Goal: Task Accomplishment & Management: Complete application form

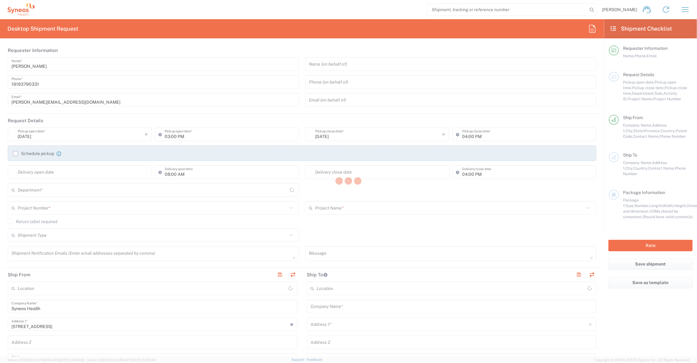
type input "[US_STATE]"
type input "[GEOGRAPHIC_DATA]"
type input "6156"
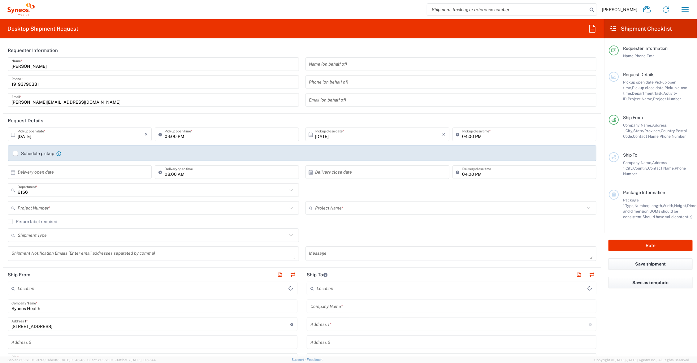
click at [347, 205] on input "text" at bounding box center [450, 208] width 270 height 11
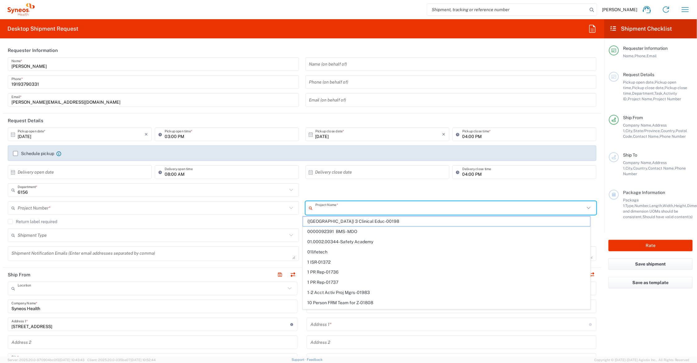
type input "Syneos Health Communications-[GEOGRAPHIC_DATA] [GEOGRAPHIC_DATA]"
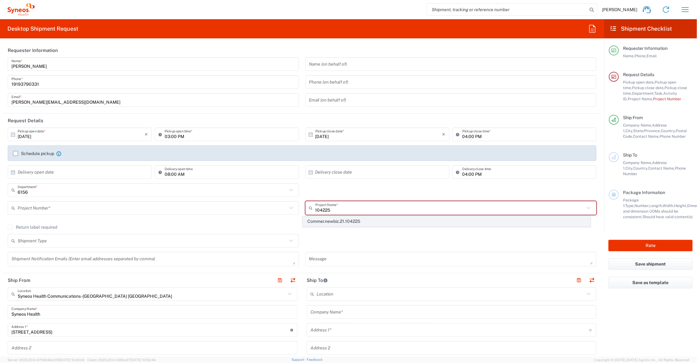
click at [330, 220] on span "Commer.newbiz.21.104225" at bounding box center [446, 222] width 287 height 10
type input "Commer.newbiz.21.104225"
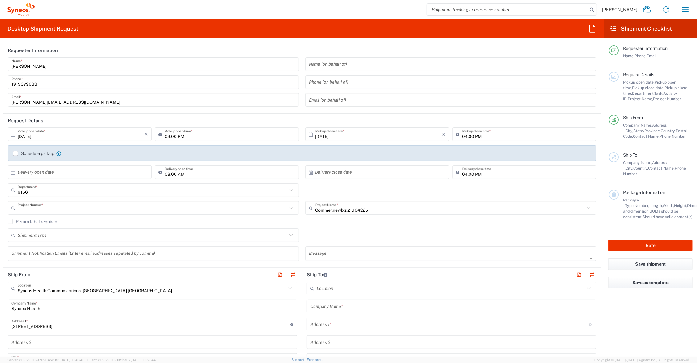
type input "ADUS.INCHO.NB.104225"
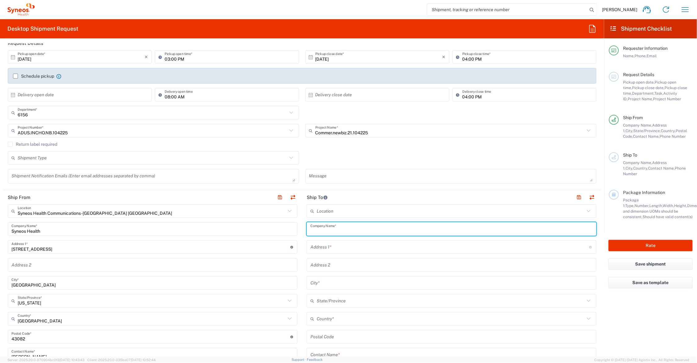
click at [353, 229] on input "text" at bounding box center [451, 229] width 282 height 11
drag, startPoint x: 344, startPoint y: 231, endPoint x: 316, endPoint y: 231, distance: 27.5
click at [295, 229] on div "Ship From Syneos Health Communications-Westerville OH Location Syneos Health Co…" at bounding box center [302, 328] width 598 height 276
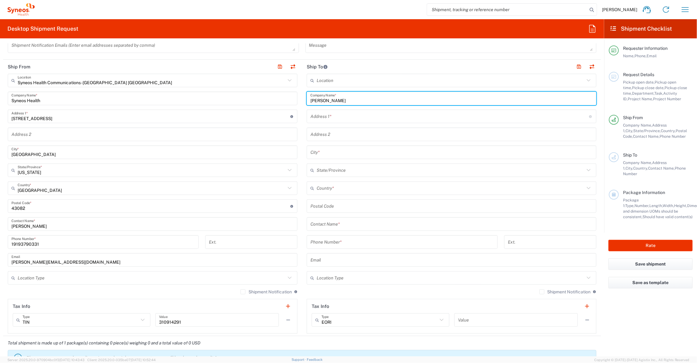
scroll to position [232, 0]
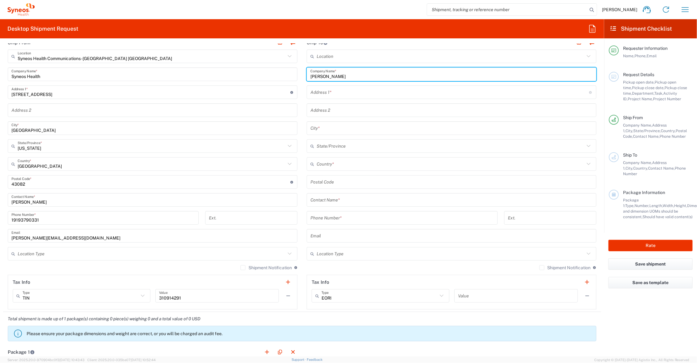
type input "Nancy Globus"
click at [341, 200] on input "text" at bounding box center [451, 200] width 282 height 11
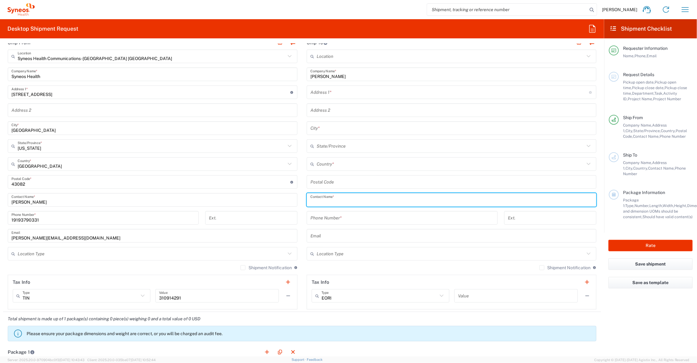
paste input "Nancy Globus"
type input "Nancy Globus"
click at [331, 92] on input "text" at bounding box center [449, 92] width 279 height 11
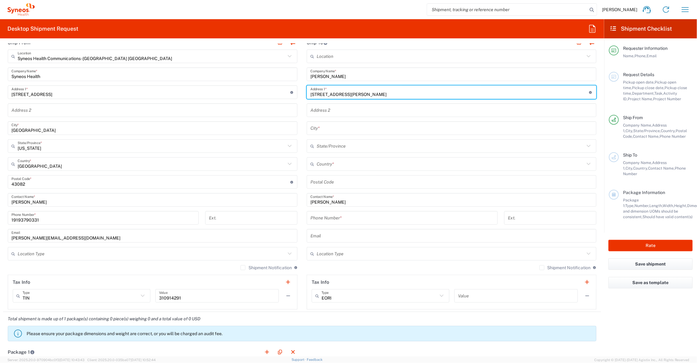
type input "512 Divyan Ct."
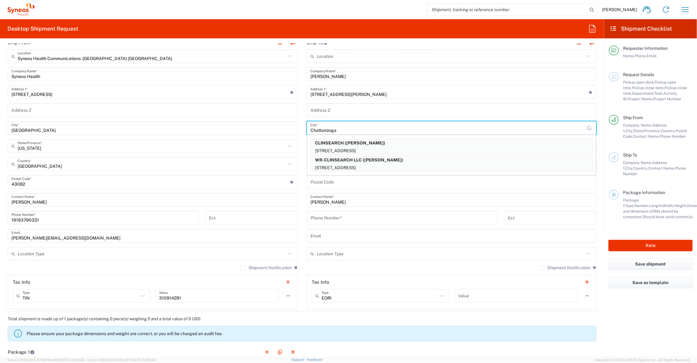
type input "Chattanooga"
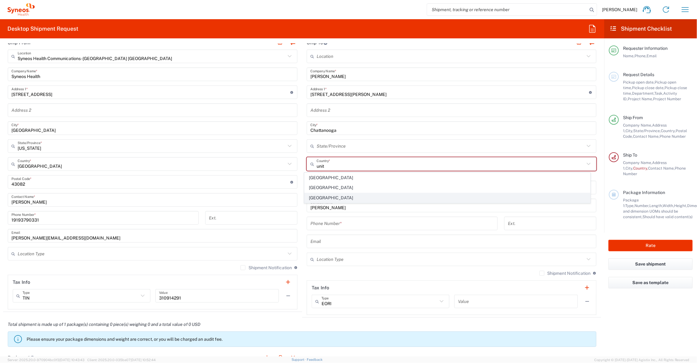
click at [319, 199] on span "[GEOGRAPHIC_DATA]" at bounding box center [448, 198] width 286 height 10
type input "[GEOGRAPHIC_DATA]"
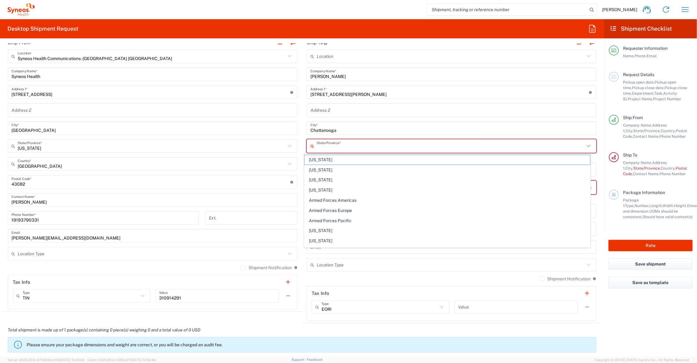
click at [328, 145] on input "text" at bounding box center [451, 146] width 268 height 11
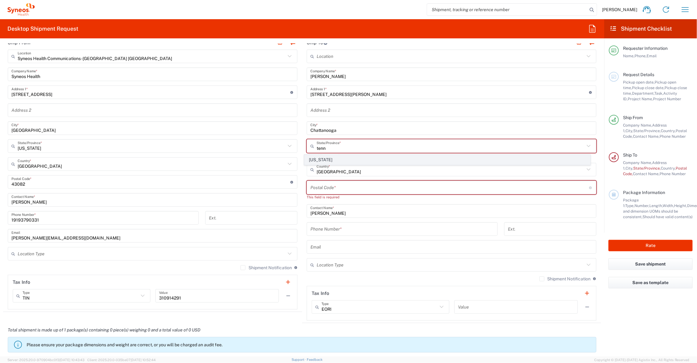
click at [320, 158] on span "[US_STATE]" at bounding box center [448, 160] width 286 height 10
type input "[US_STATE]"
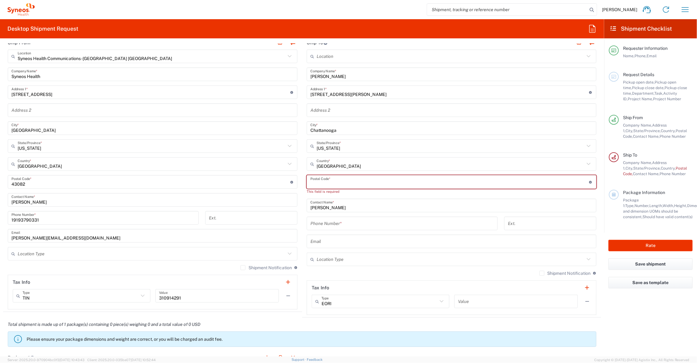
click at [331, 180] on input "undefined" at bounding box center [449, 182] width 279 height 11
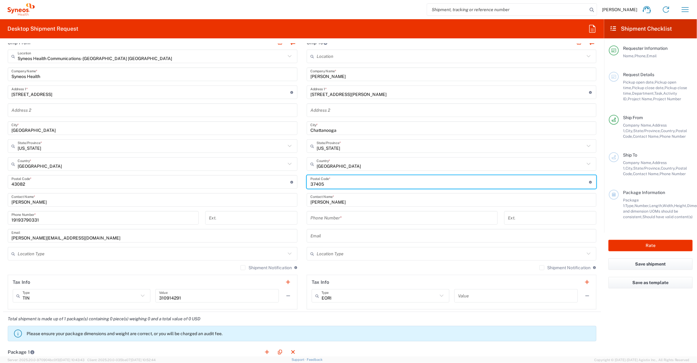
type input "37405"
click at [341, 214] on input "tel" at bounding box center [402, 218] width 184 height 11
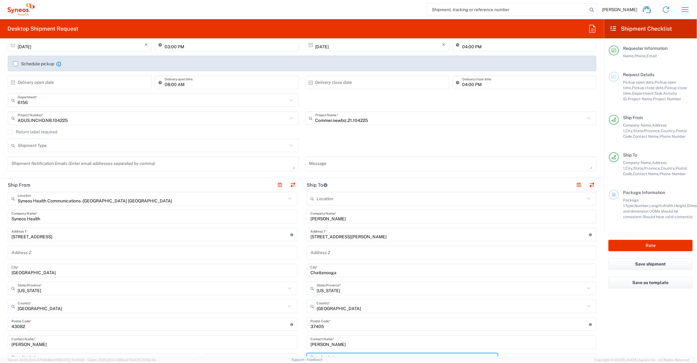
scroll to position [77, 0]
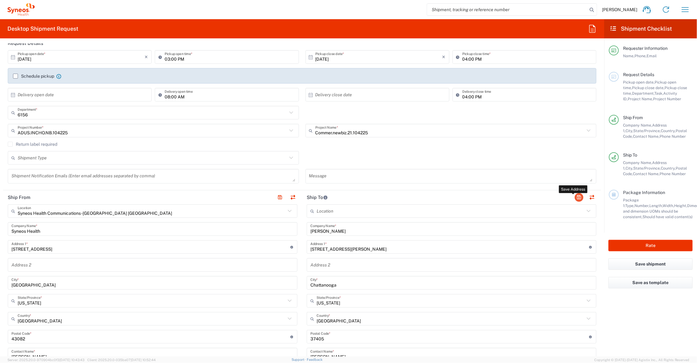
type input "12345679890"
click at [575, 197] on button "button" at bounding box center [579, 197] width 9 height 9
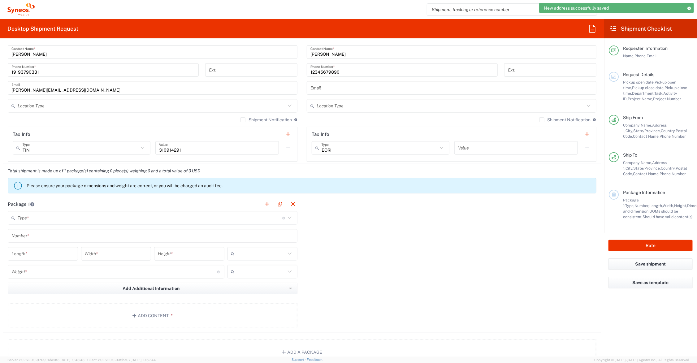
scroll to position [464, 0]
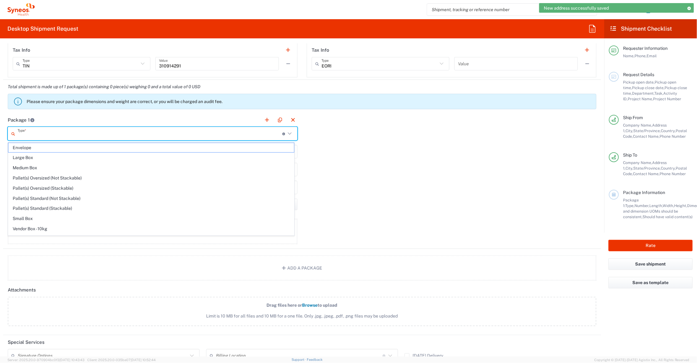
click at [42, 134] on input "text" at bounding box center [150, 133] width 265 height 11
click at [39, 166] on span "Medium Box" at bounding box center [151, 168] width 286 height 10
type input "Medium Box"
type input "13"
type input "11.5"
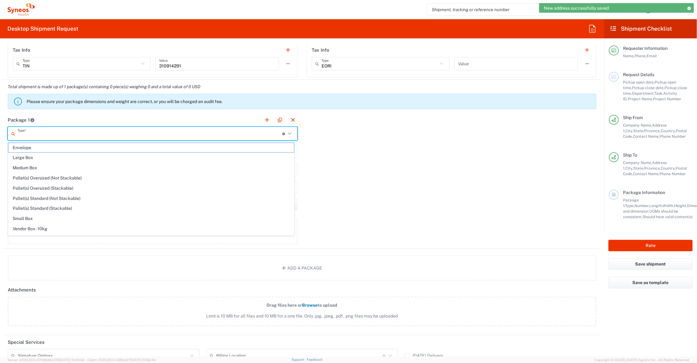
type input "2.5"
type input "in"
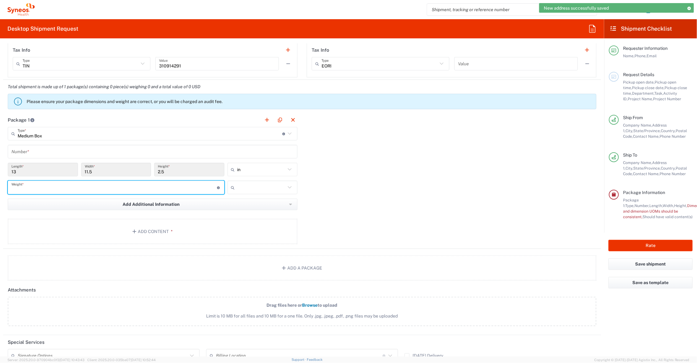
click at [37, 191] on input "number" at bounding box center [114, 187] width 206 height 11
type input "4"
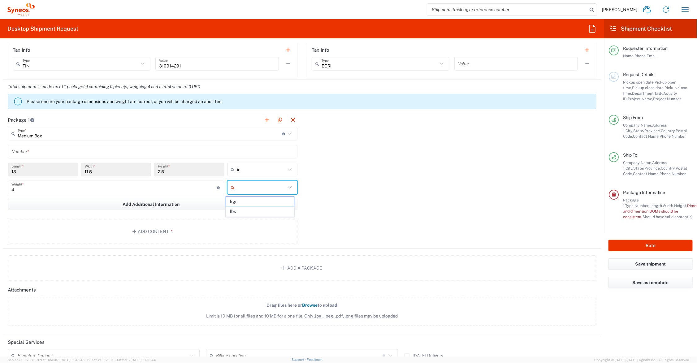
click at [258, 186] on input "text" at bounding box center [261, 188] width 49 height 10
click at [254, 210] on span "lbs" at bounding box center [260, 212] width 68 height 10
type input "lbs"
click at [169, 227] on button "Add Content *" at bounding box center [153, 231] width 290 height 25
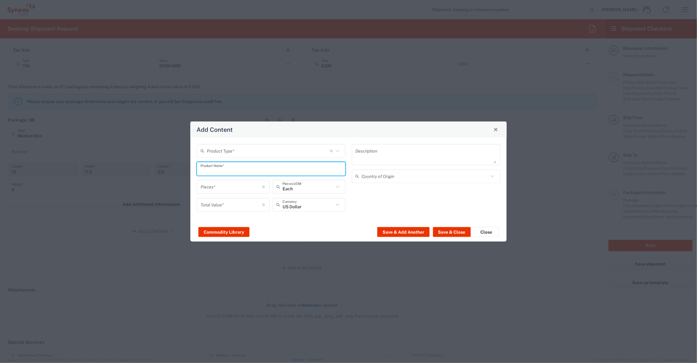
click at [236, 170] on input "text" at bounding box center [271, 168] width 141 height 11
click at [234, 150] on input "text" at bounding box center [268, 150] width 123 height 11
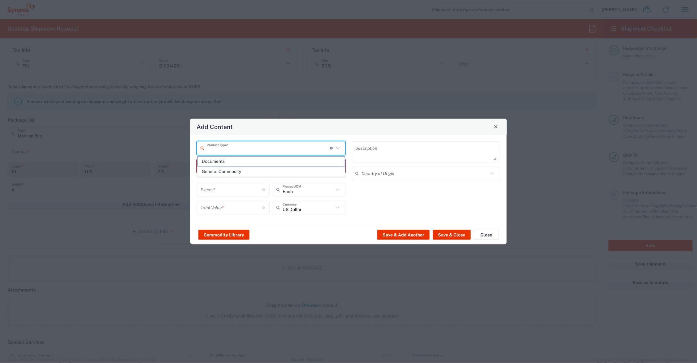
click at [230, 161] on span "Documents" at bounding box center [271, 162] width 147 height 10
type input "Documents"
type input "1"
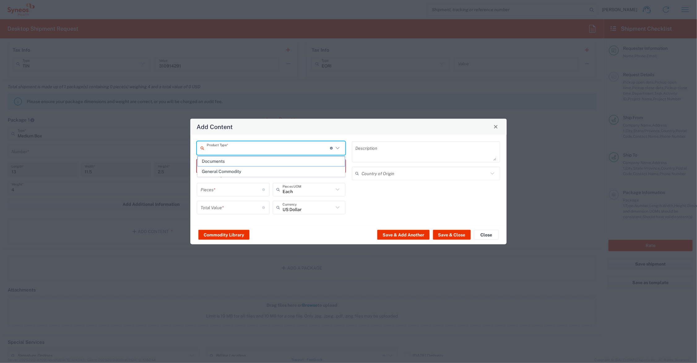
type textarea "Documents"
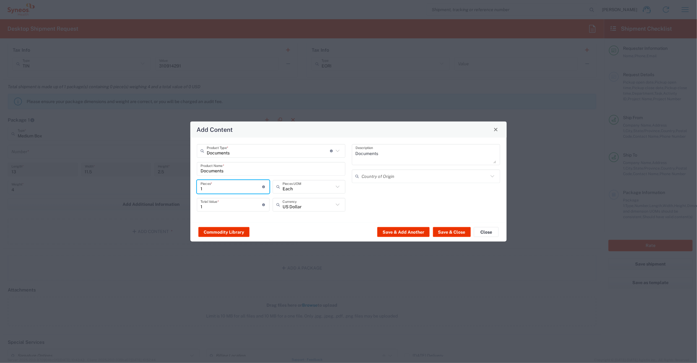
drag, startPoint x: 209, startPoint y: 187, endPoint x: 191, endPoint y: 187, distance: 18.0
click at [191, 187] on div "Documents Product Type * Document: Paper document generated internally by Syneo…" at bounding box center [348, 179] width 316 height 85
type input "4"
type input "47"
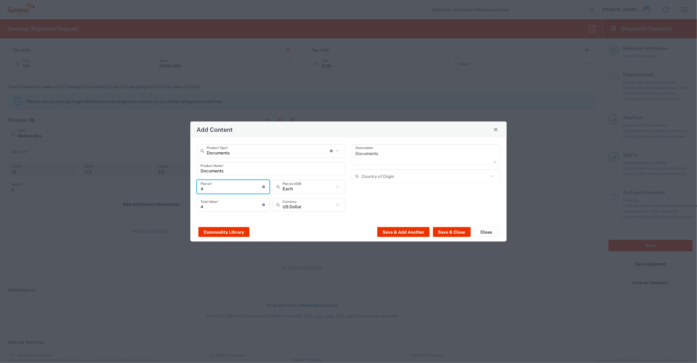
type input "47"
type input "475"
drag, startPoint x: 210, startPoint y: 207, endPoint x: 194, endPoint y: 203, distance: 16.5
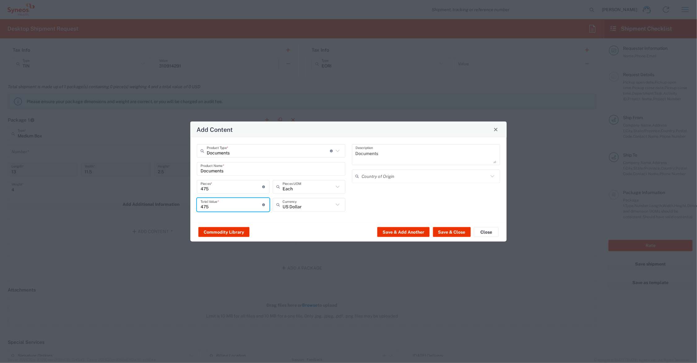
click at [194, 203] on div "Documents Product Type * Document: Paper document generated internally by Syneo…" at bounding box center [271, 180] width 155 height 72
type input "95.00"
click at [457, 231] on button "Save & Close" at bounding box center [452, 232] width 38 height 10
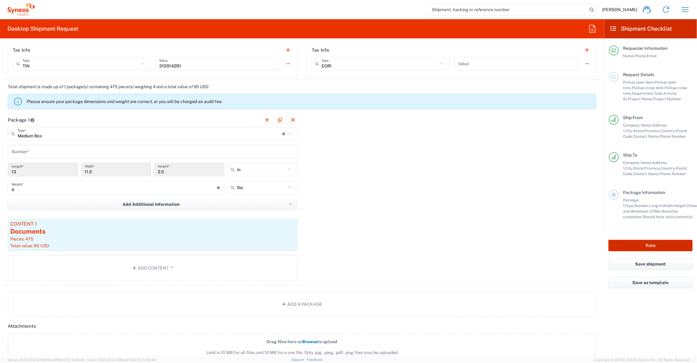
click at [626, 244] on button "Rate" at bounding box center [651, 245] width 84 height 11
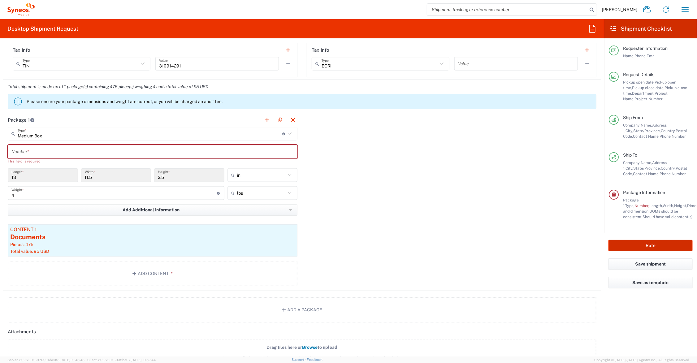
type input "Commer.newbiz.21.104225"
click at [251, 153] on input "text" at bounding box center [152, 151] width 282 height 11
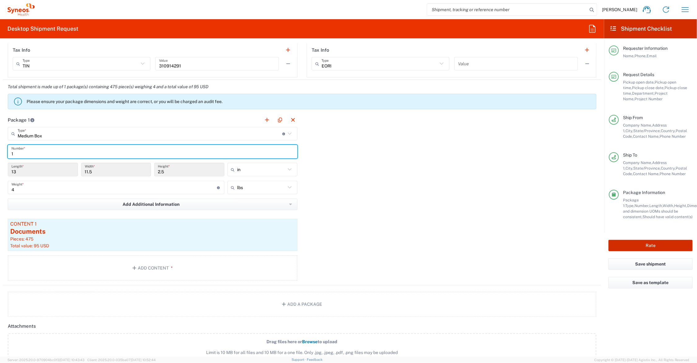
type input "1"
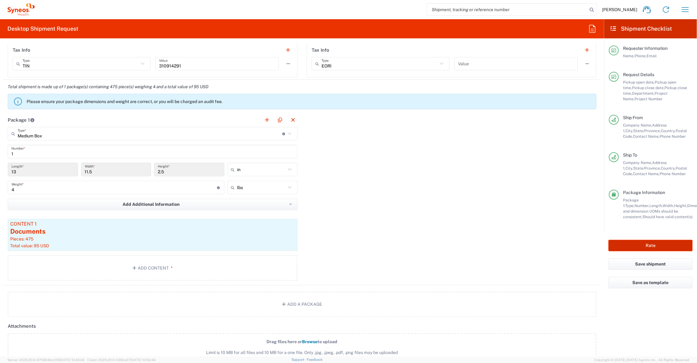
click at [643, 245] on button "Rate" at bounding box center [651, 245] width 84 height 11
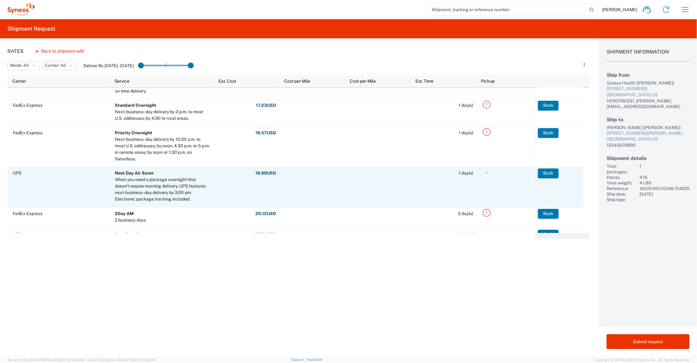
scroll to position [147, 0]
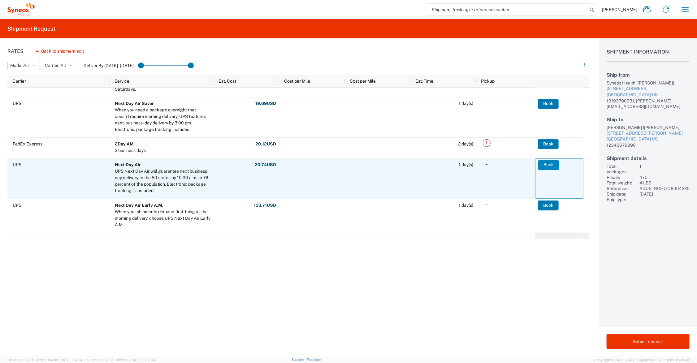
click at [549, 166] on button "Book" at bounding box center [548, 165] width 21 height 10
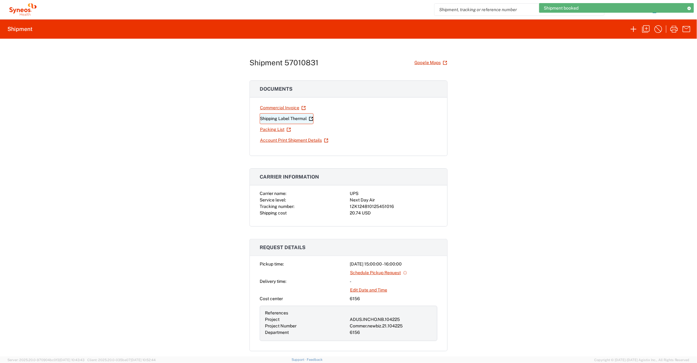
click at [292, 118] on link "Shipping Label Thermal" at bounding box center [287, 118] width 54 height 11
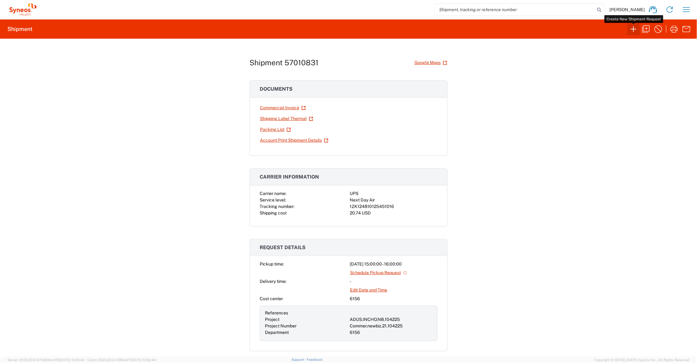
click at [633, 28] on icon "button" at bounding box center [634, 29] width 10 height 10
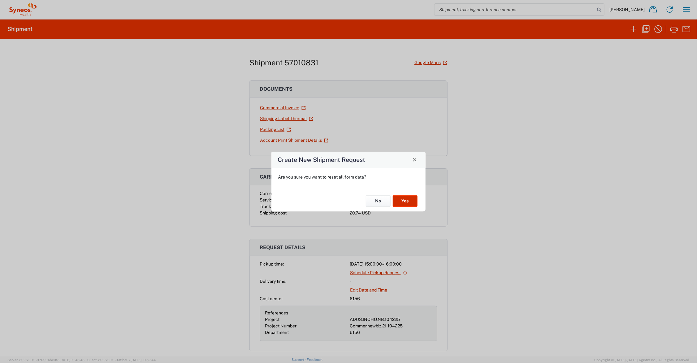
click at [401, 198] on button "Yes" at bounding box center [405, 201] width 25 height 11
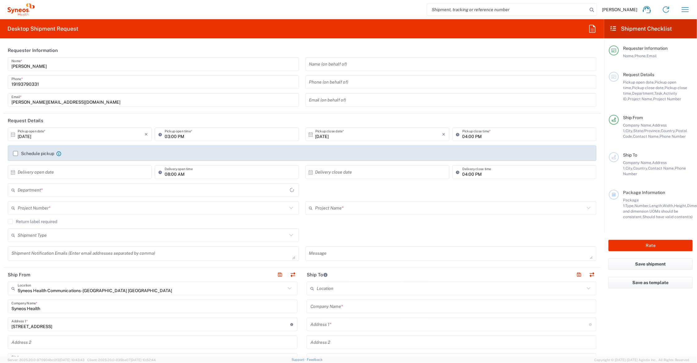
type input "[US_STATE]"
type input "6156"
click at [344, 211] on input "text" at bounding box center [450, 208] width 270 height 11
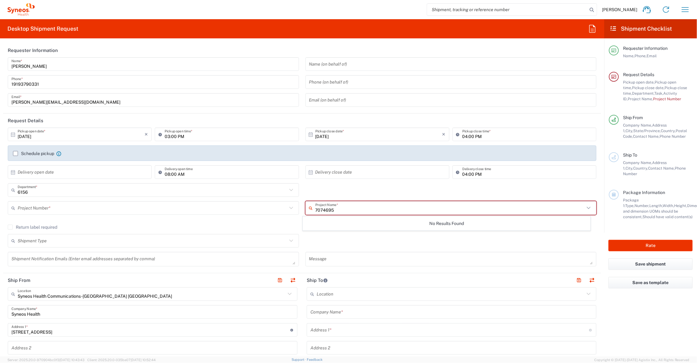
type input "7074695"
click at [79, 211] on input "text" at bounding box center [153, 208] width 270 height 11
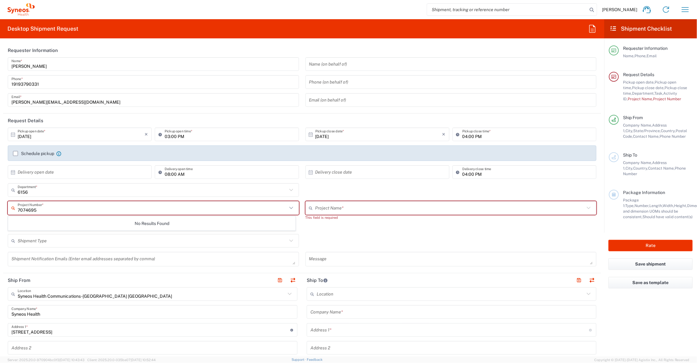
type input "7074695"
click at [299, 232] on div "Return label required" at bounding box center [302, 229] width 589 height 9
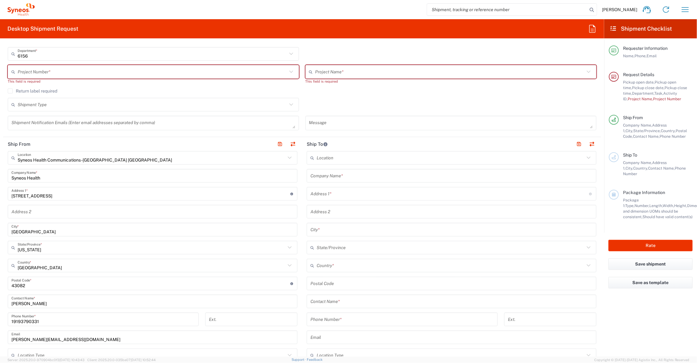
scroll to position [155, 0]
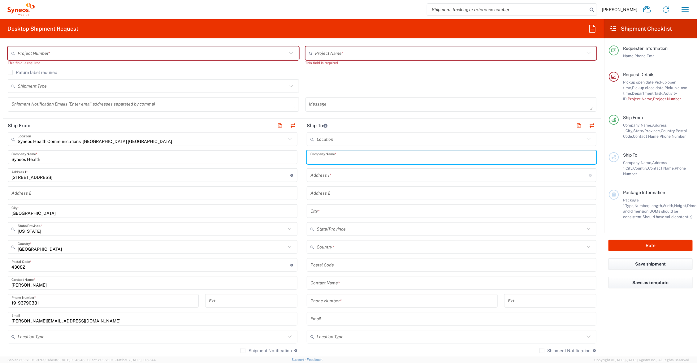
click at [347, 156] on input "text" at bounding box center [451, 157] width 282 height 11
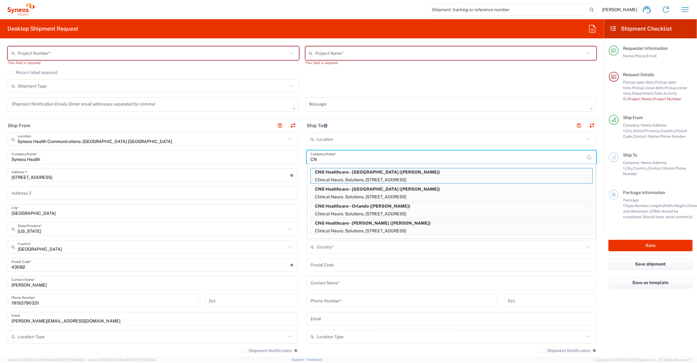
type input "C"
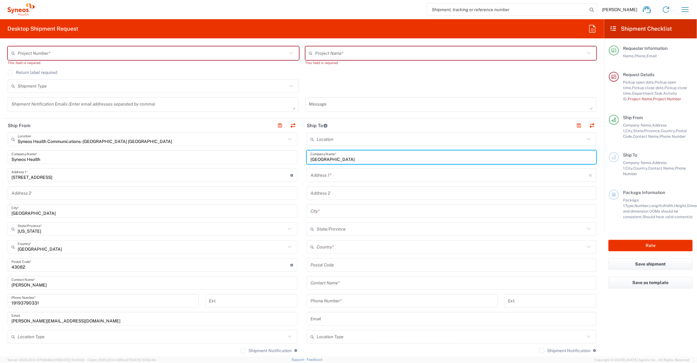
type input "[GEOGRAPHIC_DATA]"
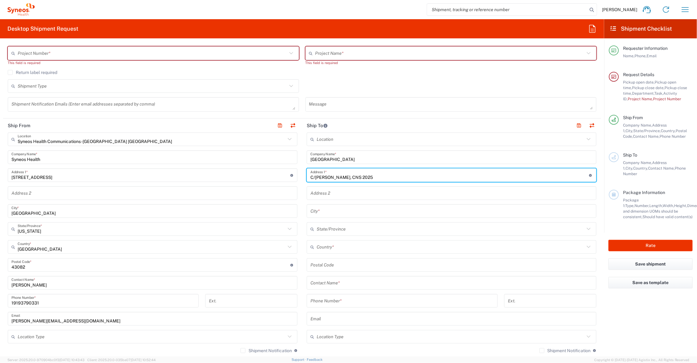
type input "C/[PERSON_NAME], CNS 2025"
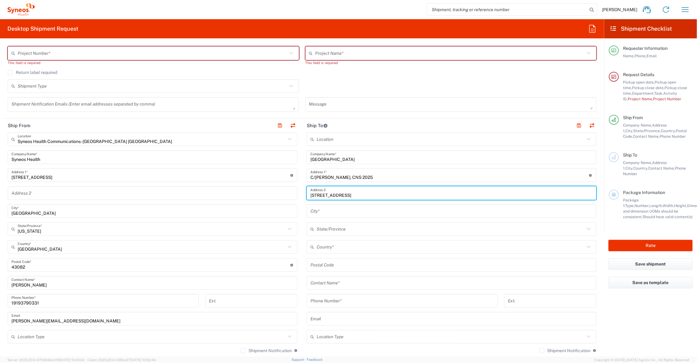
type input "[STREET_ADDRESS]"
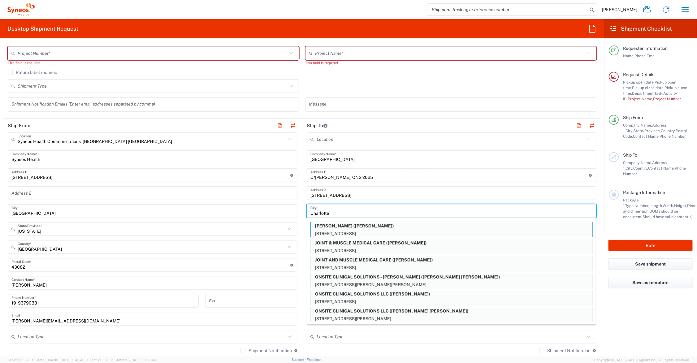
type input "Charlotte"
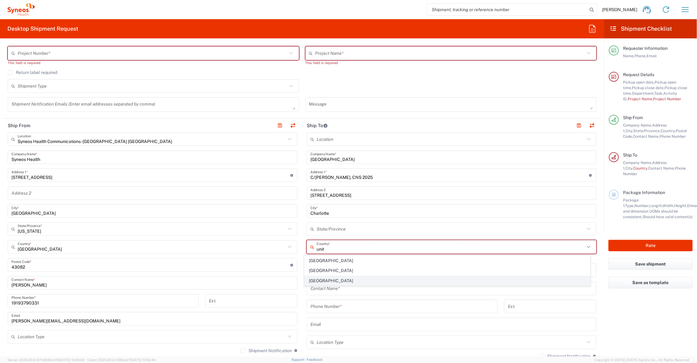
click at [317, 279] on span "[GEOGRAPHIC_DATA]" at bounding box center [448, 281] width 286 height 10
type input "[GEOGRAPHIC_DATA]"
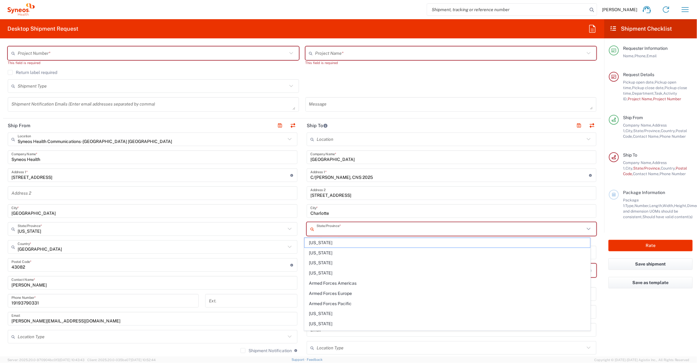
click at [326, 227] on input "text" at bounding box center [451, 229] width 268 height 11
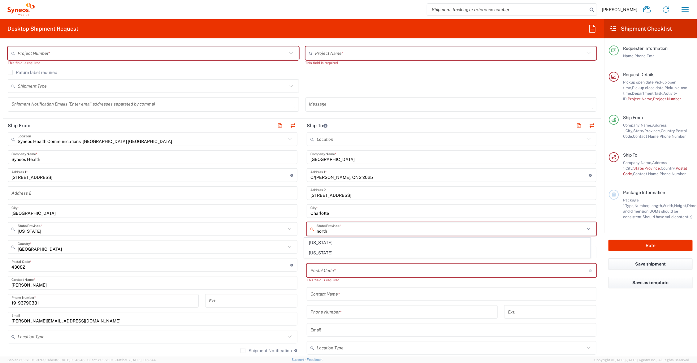
click at [324, 241] on span "[US_STATE]" at bounding box center [448, 243] width 286 height 10
type input "[US_STATE]"
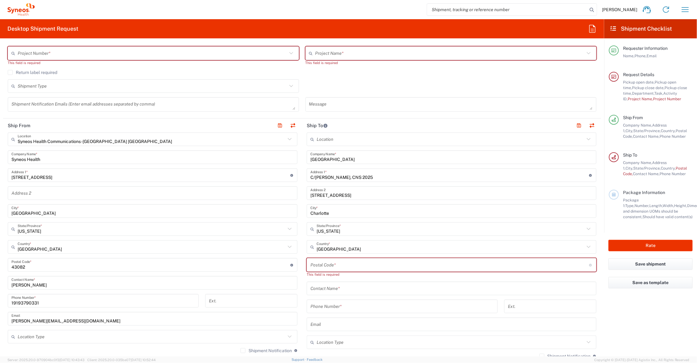
click at [321, 265] on input "undefined" at bounding box center [449, 265] width 279 height 11
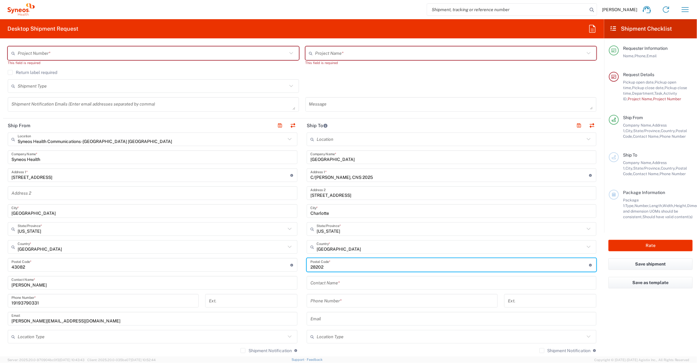
type input "28202"
click at [341, 284] on input "text" at bounding box center [451, 283] width 282 height 11
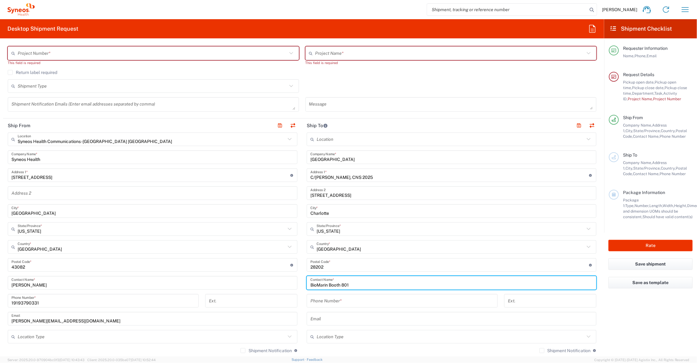
type input "BioMarin Booth 801"
click at [343, 301] on input "tel" at bounding box center [402, 301] width 184 height 11
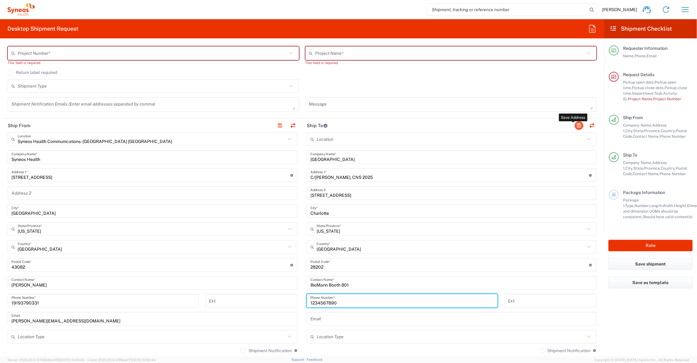
type input "1234567890"
click at [575, 125] on button "button" at bounding box center [579, 125] width 9 height 9
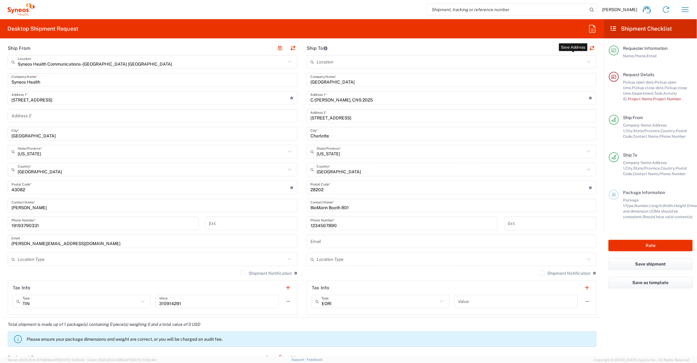
scroll to position [77, 0]
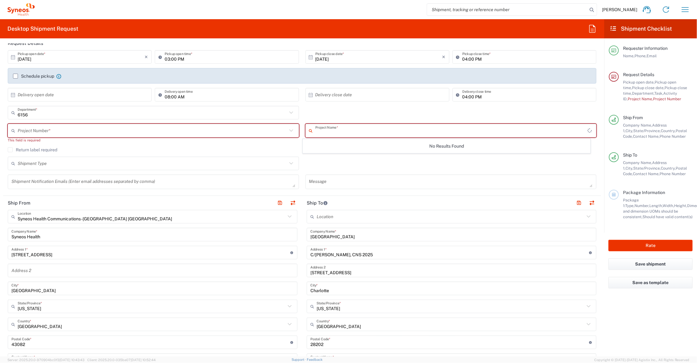
click at [340, 128] on input "text" at bounding box center [451, 130] width 272 height 11
type input "7074695"
click at [327, 143] on span "7074695" at bounding box center [446, 144] width 287 height 10
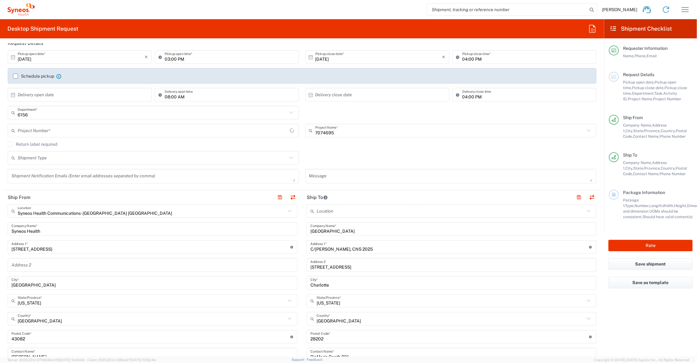
type input "7074695 - GSWLA.CL.BioMarin.BMALSD.25.BMRN US ET CLN2 Q3 SOW"
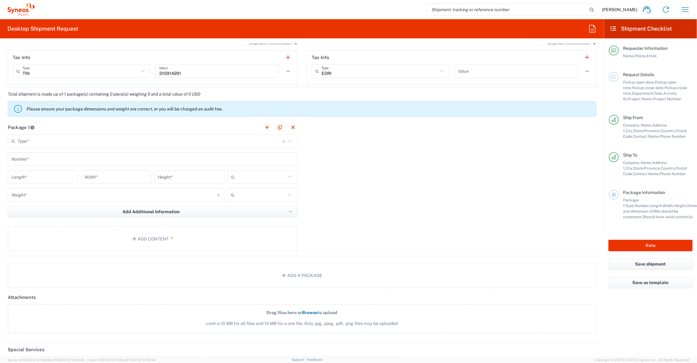
scroll to position [464, 0]
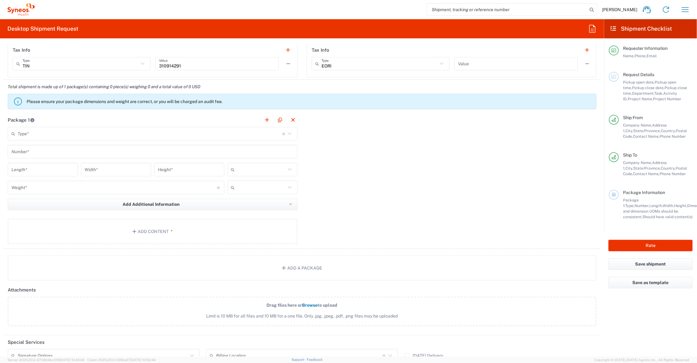
click at [76, 134] on input "text" at bounding box center [150, 133] width 265 height 11
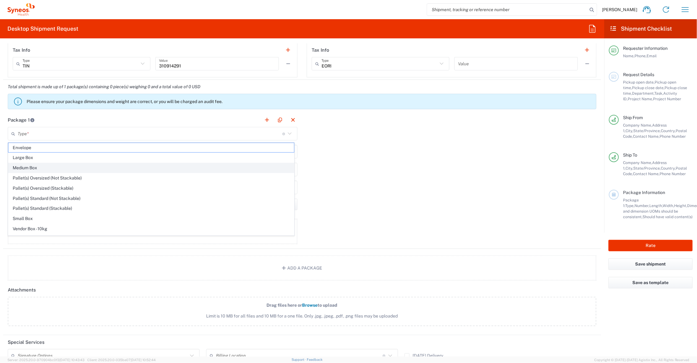
click at [35, 166] on span "Medium Box" at bounding box center [151, 168] width 286 height 10
type input "Medium Box"
type input "13"
type input "11.5"
type input "2.5"
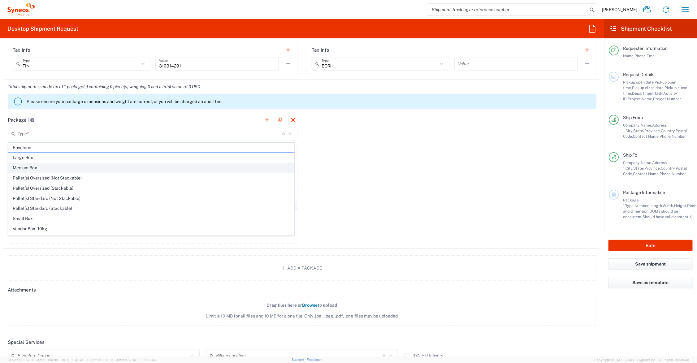
type input "in"
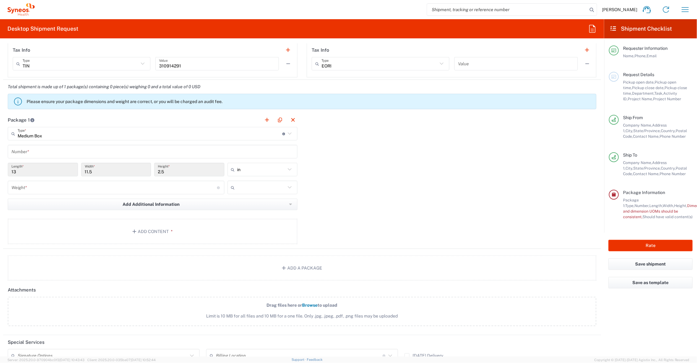
click at [31, 186] on input "number" at bounding box center [114, 187] width 206 height 11
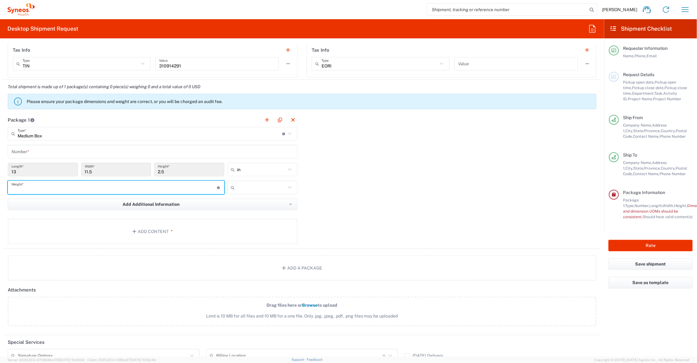
type input "9"
type input "8"
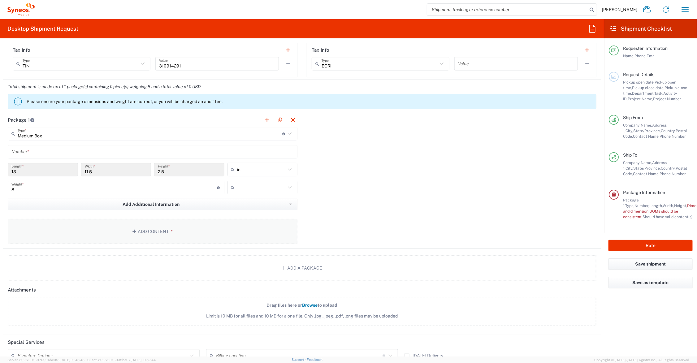
click at [163, 231] on button "Add Content *" at bounding box center [153, 231] width 290 height 25
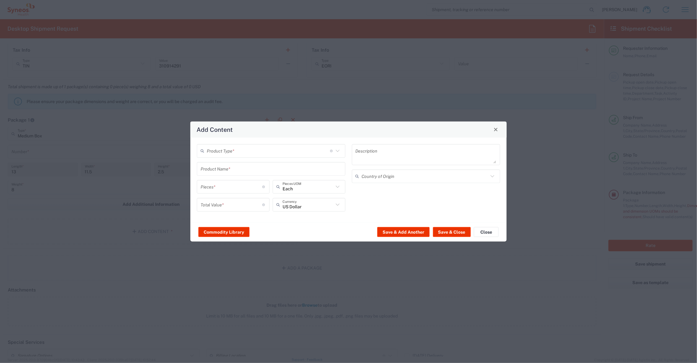
click at [259, 152] on input "text" at bounding box center [268, 150] width 123 height 11
click at [245, 175] on span "General Commodity" at bounding box center [271, 175] width 147 height 10
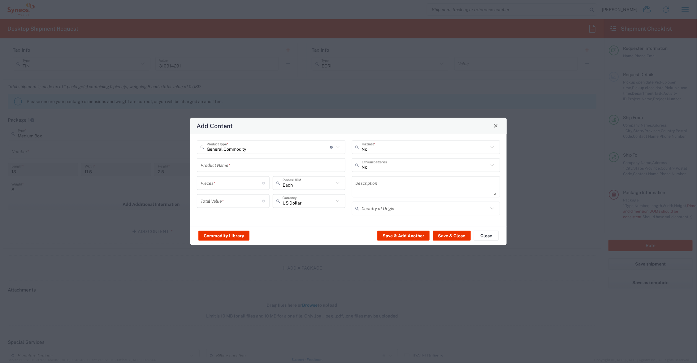
click at [224, 150] on input "General Commodity" at bounding box center [268, 147] width 123 height 11
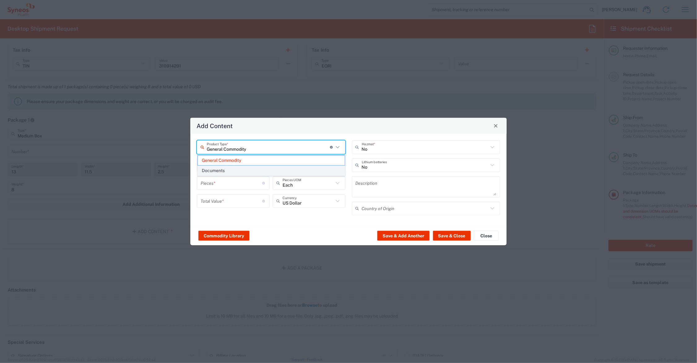
click at [224, 167] on span "Documents" at bounding box center [271, 171] width 147 height 10
type input "Documents"
type input "1"
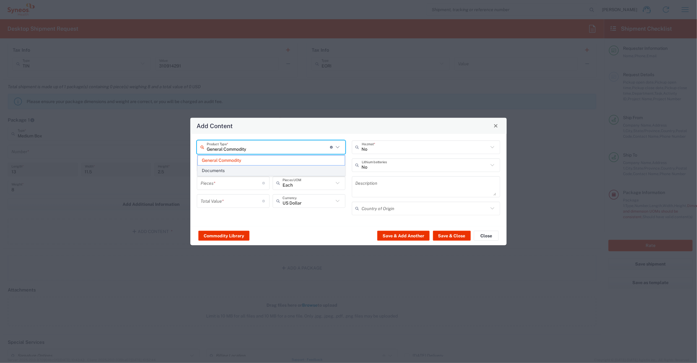
type textarea "Documents"
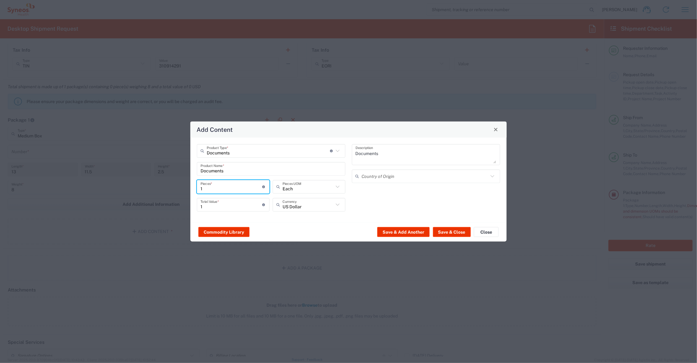
drag, startPoint x: 198, startPoint y: 189, endPoint x: 194, endPoint y: 189, distance: 4.4
click at [194, 189] on div "Documents Product Type * Document: Paper document generated internally by Syneo…" at bounding box center [271, 180] width 155 height 72
type input "2"
type input "20"
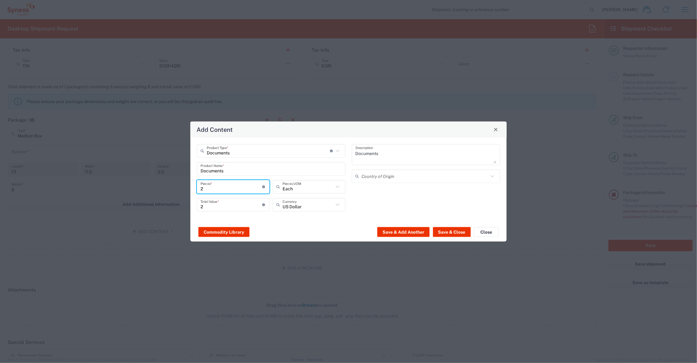
type input "20"
type input "200"
drag, startPoint x: 210, startPoint y: 206, endPoint x: 188, endPoint y: 206, distance: 21.7
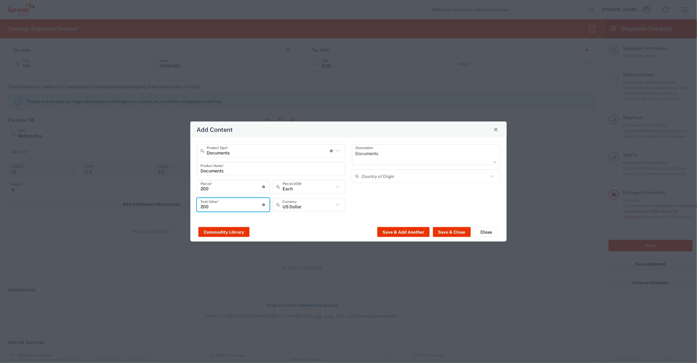
click at [188, 206] on div "Add Content Documents Product Type * Document: Paper document generated interna…" at bounding box center [348, 181] width 697 height 363
type input "95.00"
click at [452, 229] on button "Save & Close" at bounding box center [452, 232] width 38 height 10
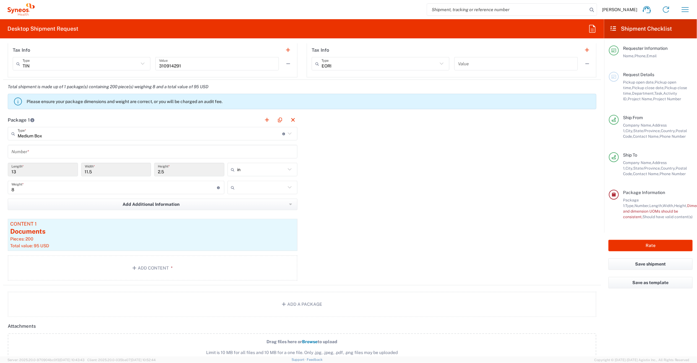
click at [243, 185] on input "text" at bounding box center [261, 188] width 49 height 10
click at [248, 210] on span "lbs" at bounding box center [260, 212] width 68 height 10
type input "lbs"
click at [109, 152] on input "text" at bounding box center [152, 151] width 282 height 11
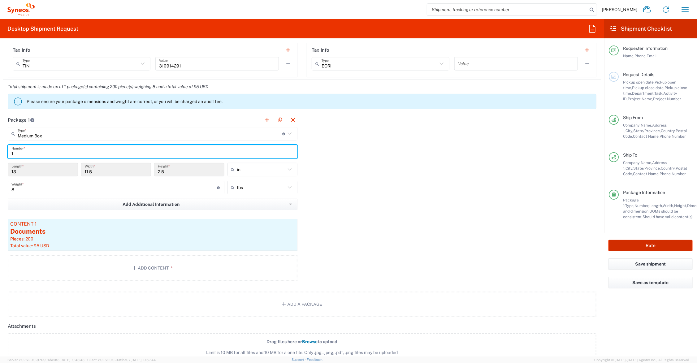
type input "1"
click at [638, 245] on button "Rate" at bounding box center [651, 245] width 84 height 11
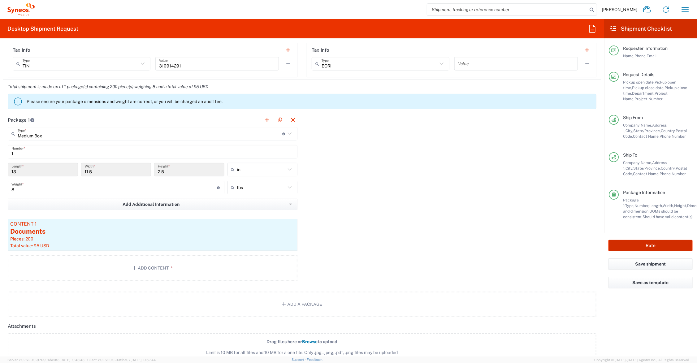
type input "7074695"
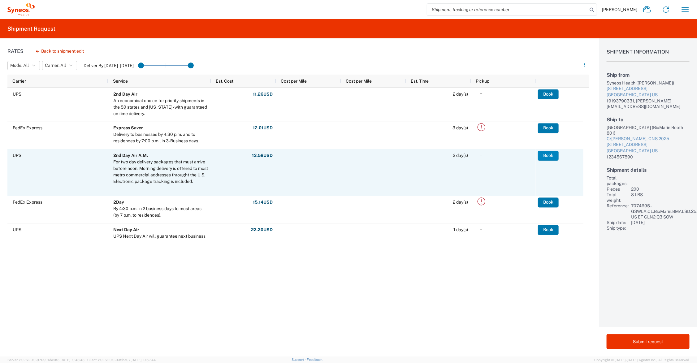
click at [550, 155] on button "Book" at bounding box center [548, 156] width 21 height 10
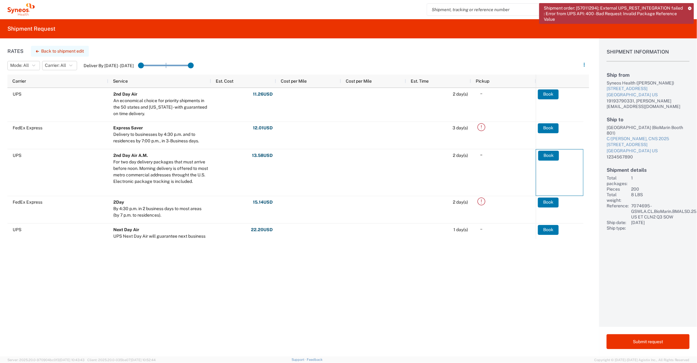
click at [70, 49] on button "Back to shipment edit" at bounding box center [60, 51] width 58 height 11
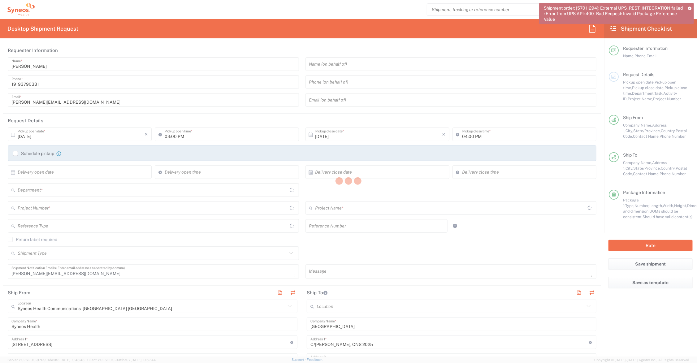
type input "7074695 - GSWLA.CL.BioMarin.BMALSD.25.BMRN US ET CLN2 Q3 SOW"
type input "7074695"
type input "[US_STATE]"
type input "Medium Box"
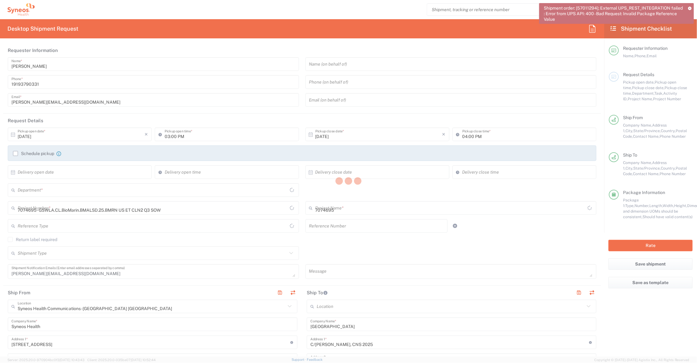
type input "6156"
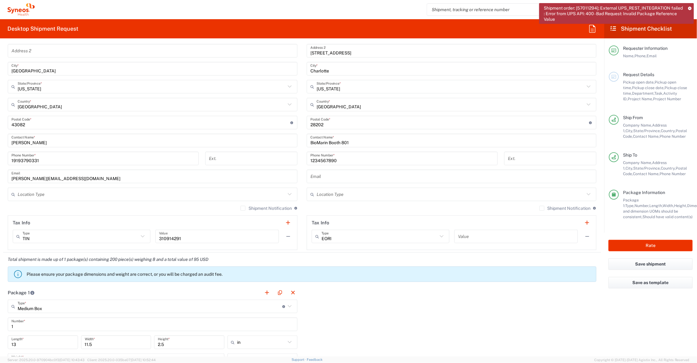
scroll to position [387, 0]
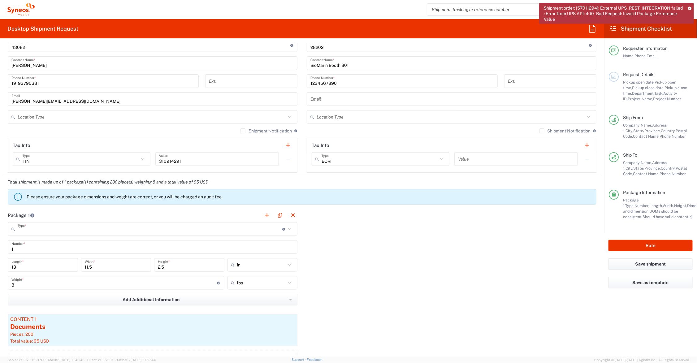
click at [105, 230] on input "text" at bounding box center [150, 229] width 265 height 11
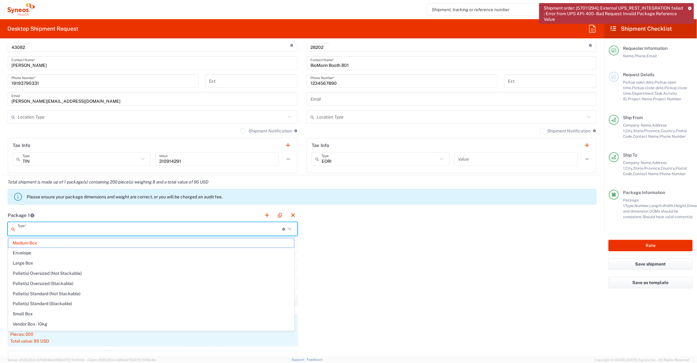
click at [83, 242] on span "Medium Box" at bounding box center [151, 243] width 286 height 10
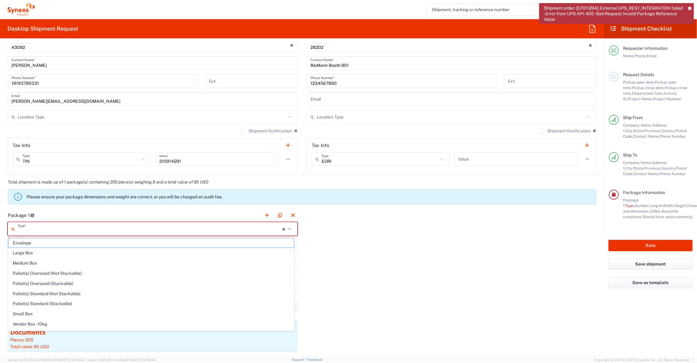
click at [96, 224] on input "text" at bounding box center [150, 229] width 265 height 11
click at [71, 265] on span "Medium Box" at bounding box center [151, 263] width 286 height 10
type input "Medium Box"
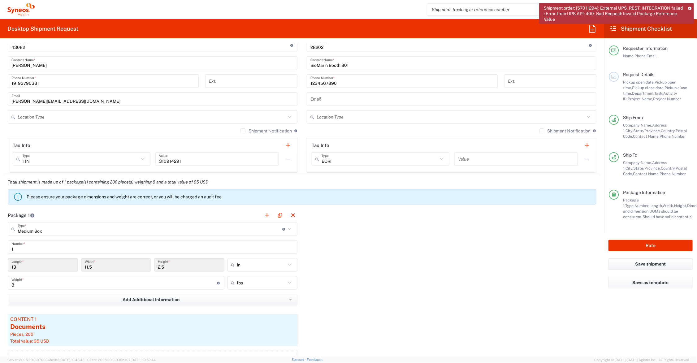
click at [76, 245] on input "1" at bounding box center [152, 247] width 282 height 11
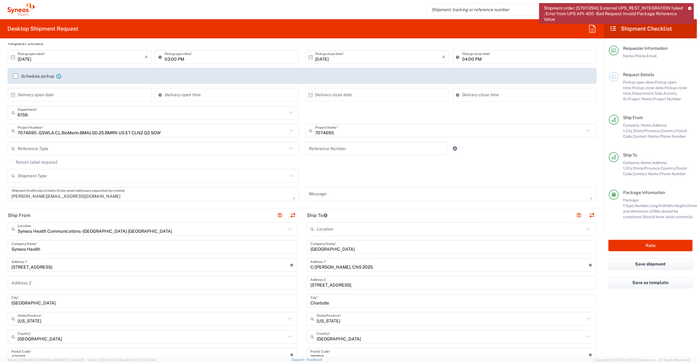
scroll to position [464, 0]
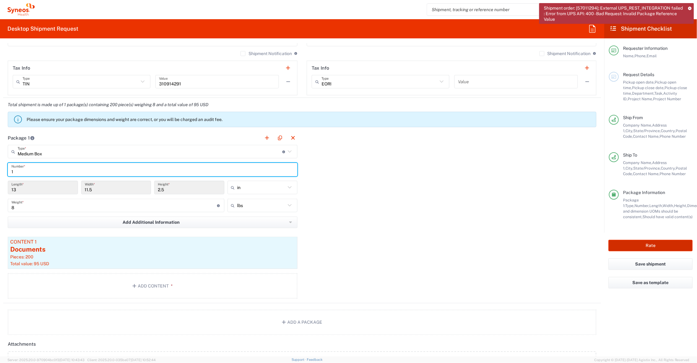
click at [634, 246] on button "Rate" at bounding box center [651, 245] width 84 height 11
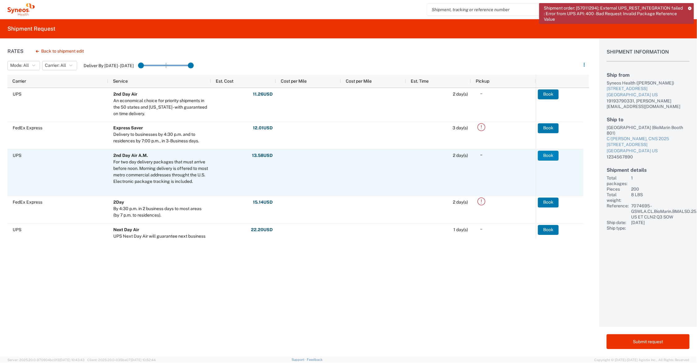
click at [550, 155] on button "Book" at bounding box center [548, 156] width 21 height 10
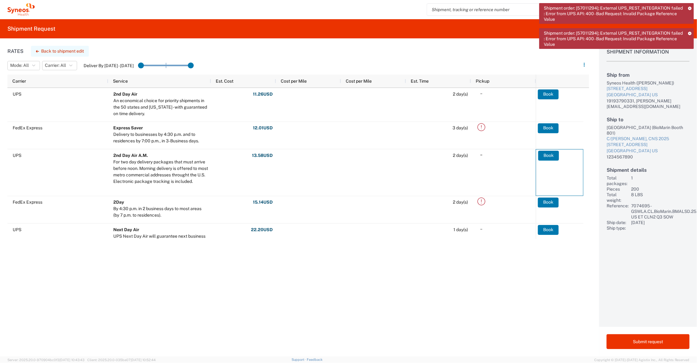
click at [66, 50] on button "Back to shipment edit" at bounding box center [60, 51] width 58 height 11
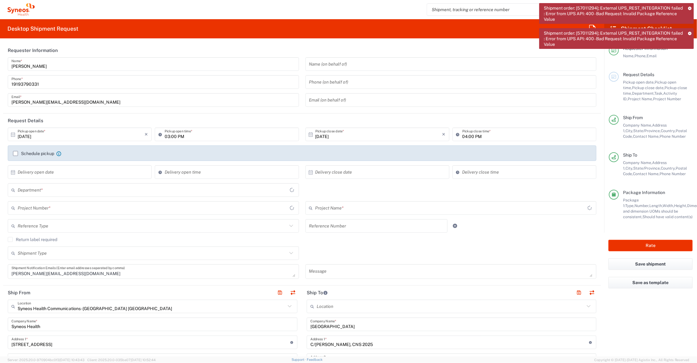
type input "[US_STATE]"
type input "7074695 - GSWLA.CL.BioMarin.BMALSD.25.BMRN US ET CLN2 Q3 SOW"
type input "Medium Box"
type input "7074695"
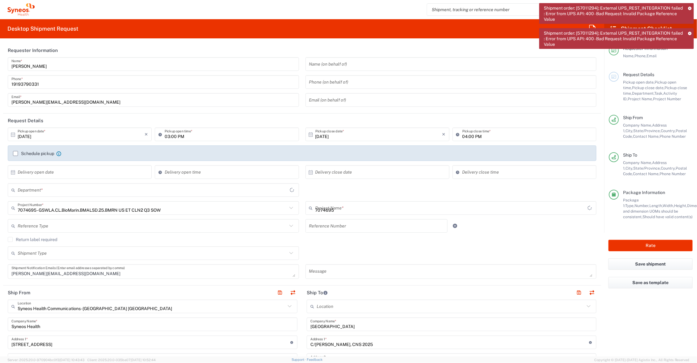
type input "6156"
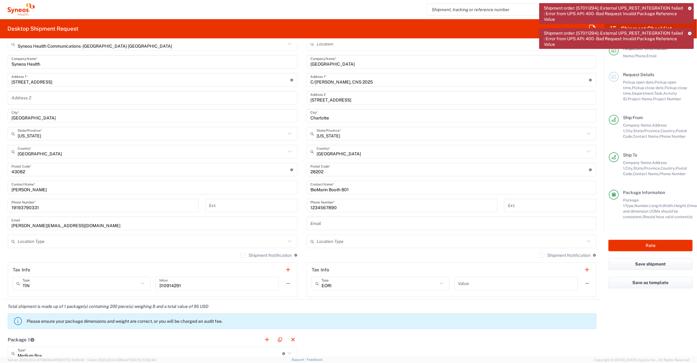
scroll to position [232, 0]
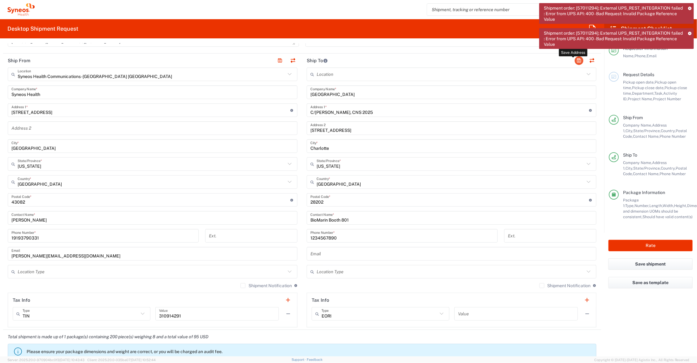
click at [575, 61] on button "button" at bounding box center [579, 60] width 9 height 9
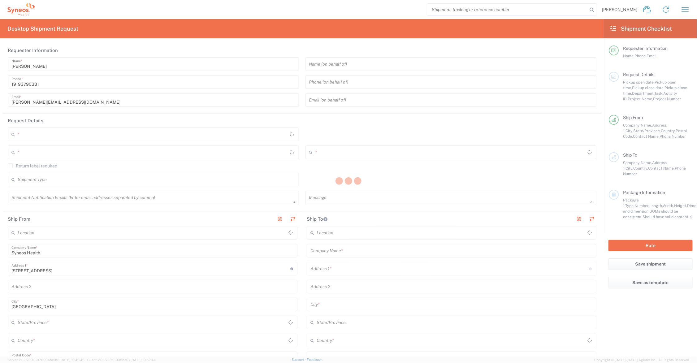
type input "[US_STATE]"
type input "[GEOGRAPHIC_DATA]"
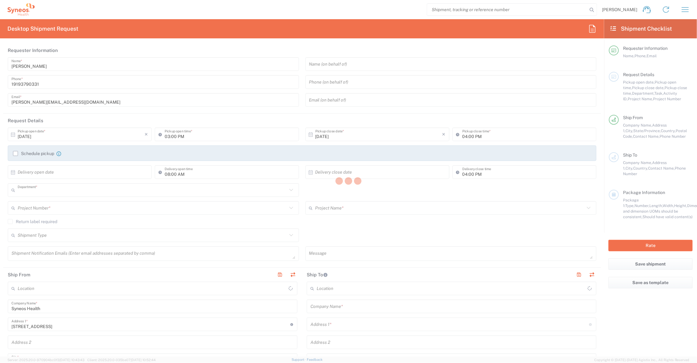
type input "6156"
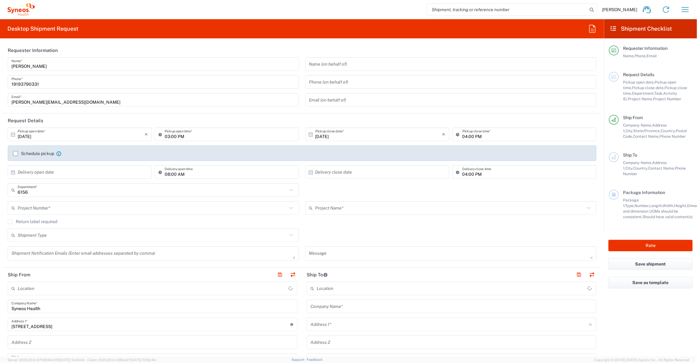
type input "Syneos Health Communications-[GEOGRAPHIC_DATA] [GEOGRAPHIC_DATA]"
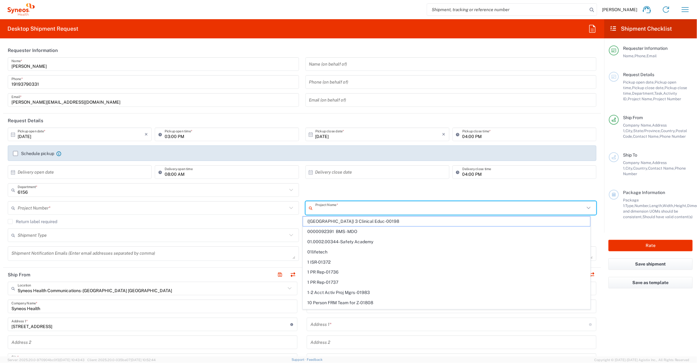
click at [346, 208] on input "text" at bounding box center [450, 208] width 270 height 11
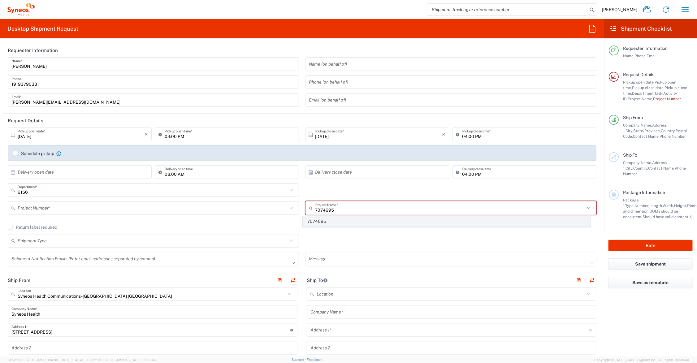
type input "7074695"
click at [327, 222] on span "7074695" at bounding box center [446, 222] width 287 height 10
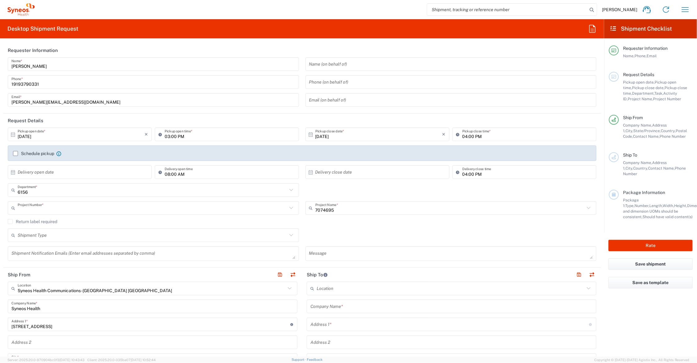
type input "7074695 - GSWLA.CL.BioMarin.BMALSD.25.BMRN US ET CLN2 Q3 SOW"
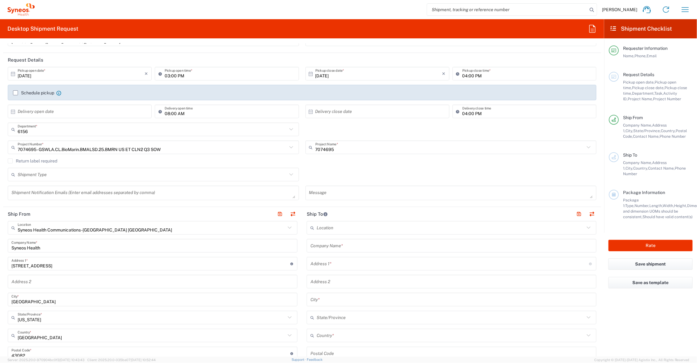
scroll to position [77, 0]
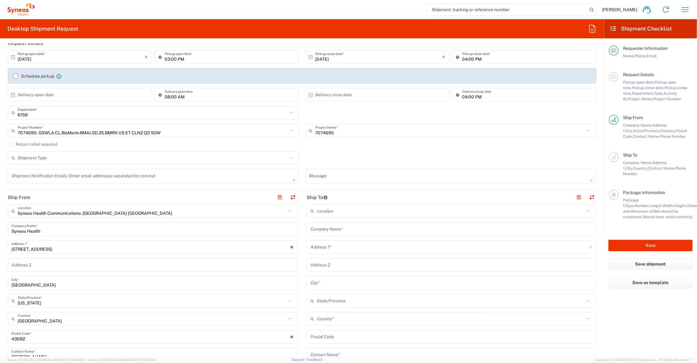
click at [348, 229] on input "text" at bounding box center [451, 229] width 282 height 11
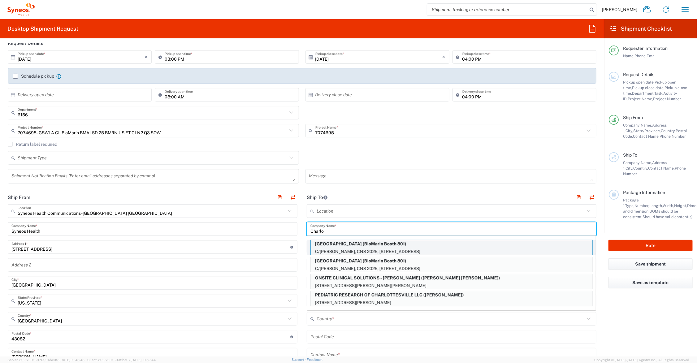
click at [353, 245] on p "[GEOGRAPHIC_DATA] (BioMarin Booth 801)" at bounding box center [452, 244] width 282 height 8
type input "[GEOGRAPHIC_DATA]"
type input "C/[PERSON_NAME], CNS 2025"
type input "[STREET_ADDRESS]"
type input "Charlotte"
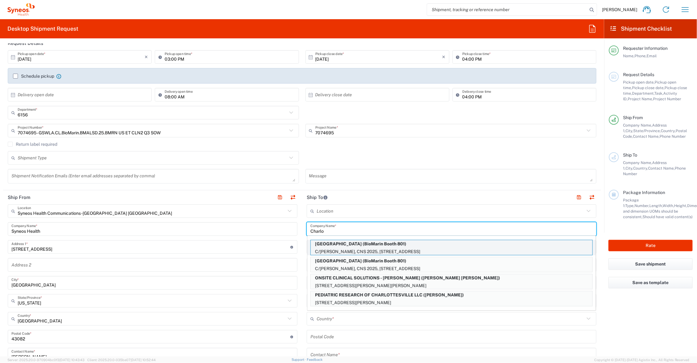
type input "[GEOGRAPHIC_DATA]"
type input "28202"
type input "BioMarin Booth 801"
type input "1234567890"
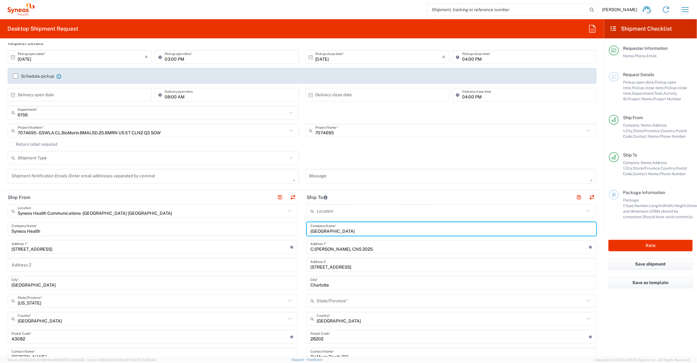
type input "[US_STATE]"
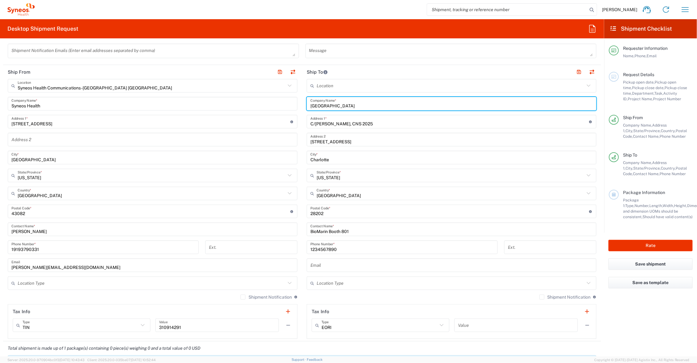
scroll to position [232, 0]
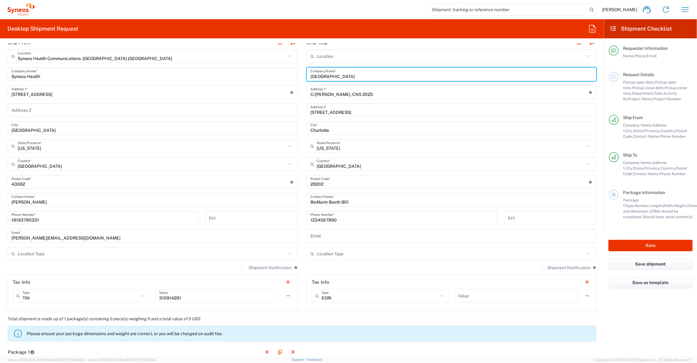
click at [372, 256] on input "text" at bounding box center [451, 254] width 268 height 11
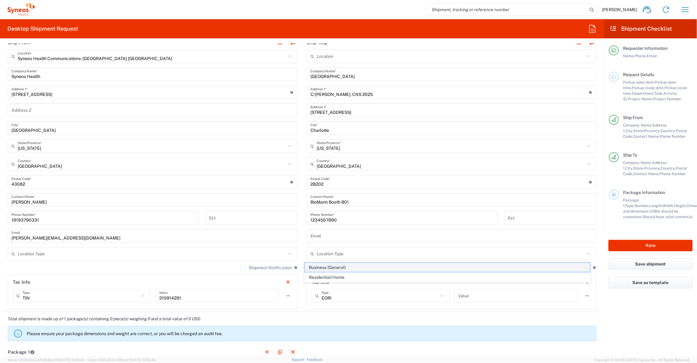
click at [362, 267] on span "Business (General)" at bounding box center [448, 268] width 286 height 10
type input "Business (General)"
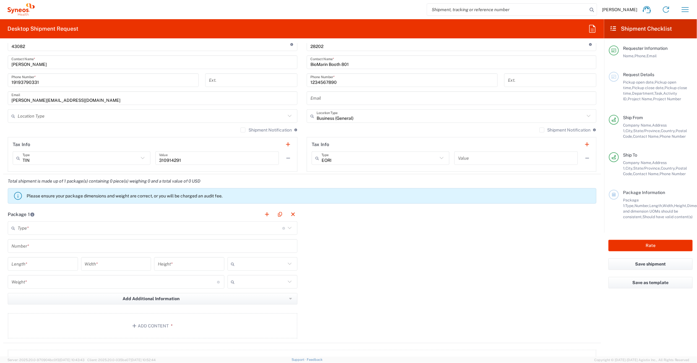
scroll to position [387, 0]
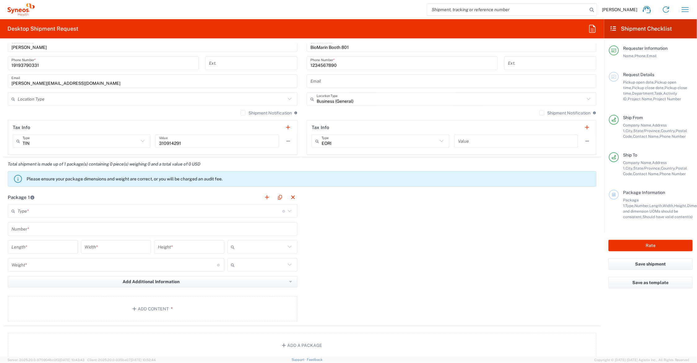
click at [50, 210] on input "text" at bounding box center [150, 211] width 265 height 11
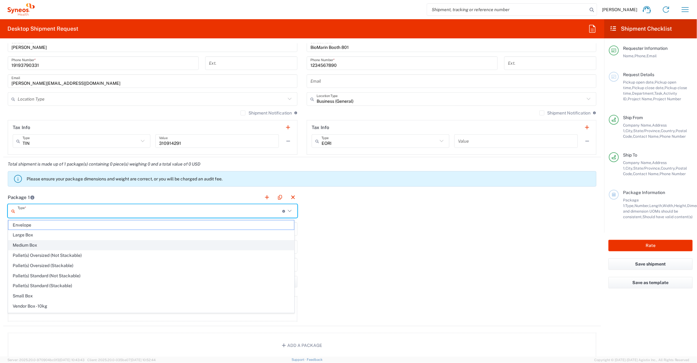
click at [45, 244] on span "Medium Box" at bounding box center [151, 245] width 286 height 10
type input "Medium Box"
type input "13"
type input "11.5"
type input "2.5"
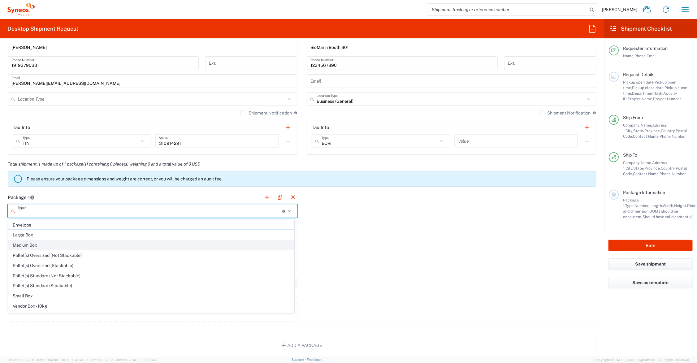
type input "in"
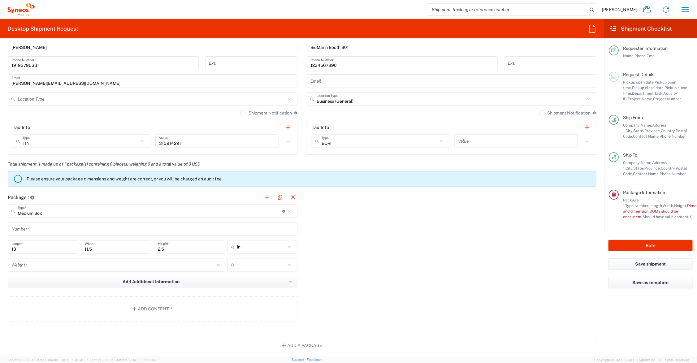
click at [40, 225] on input "text" at bounding box center [152, 229] width 282 height 11
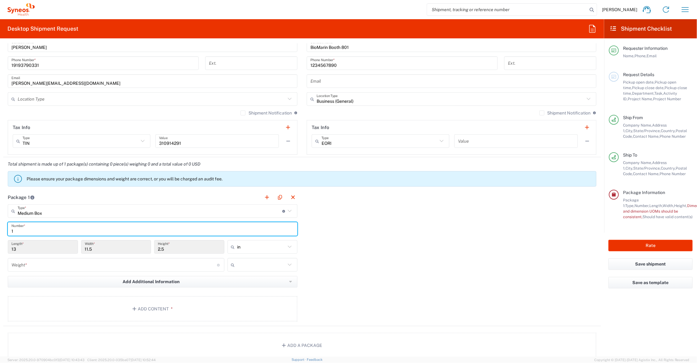
type input "1"
click at [57, 264] on input "number" at bounding box center [114, 265] width 206 height 11
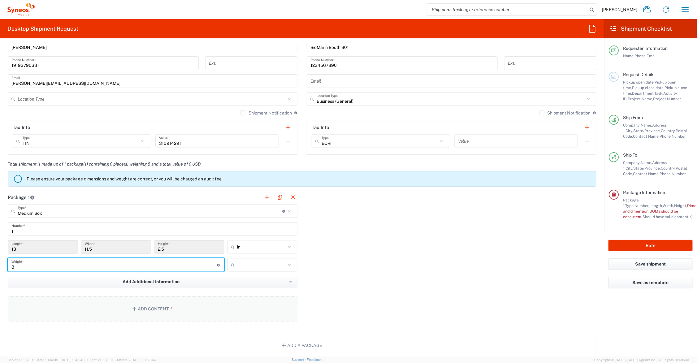
type input "8"
click at [150, 305] on button "Add Content *" at bounding box center [153, 308] width 290 height 25
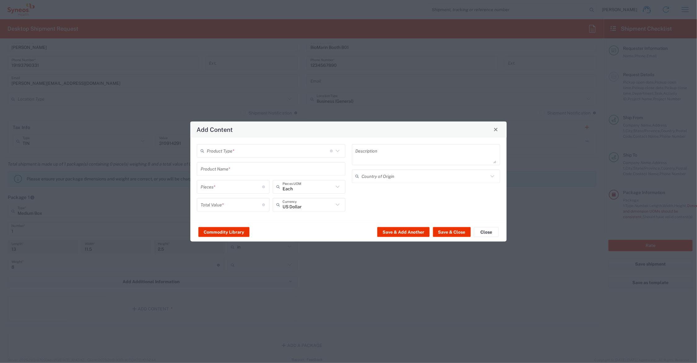
click at [244, 150] on input "text" at bounding box center [268, 150] width 123 height 11
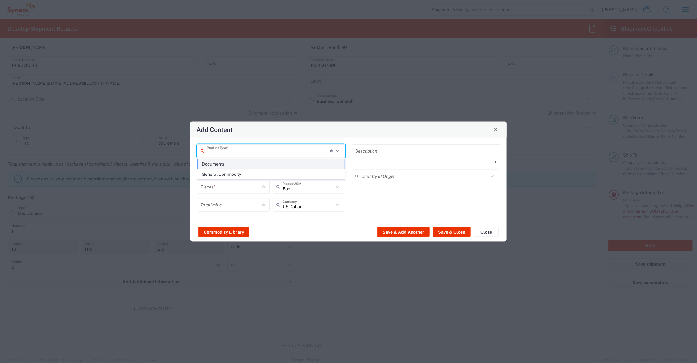
click at [238, 165] on span "Documents" at bounding box center [271, 164] width 147 height 10
type input "Documents"
type input "1"
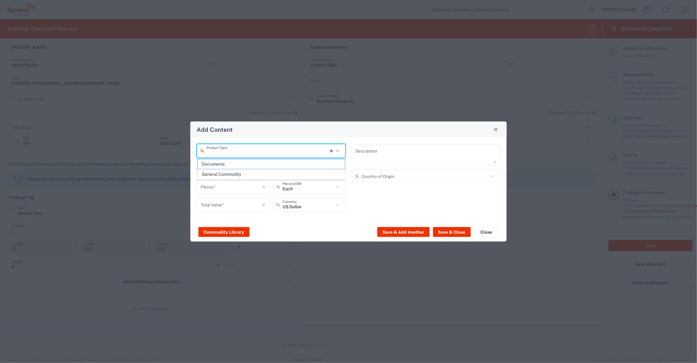
type textarea "Documents"
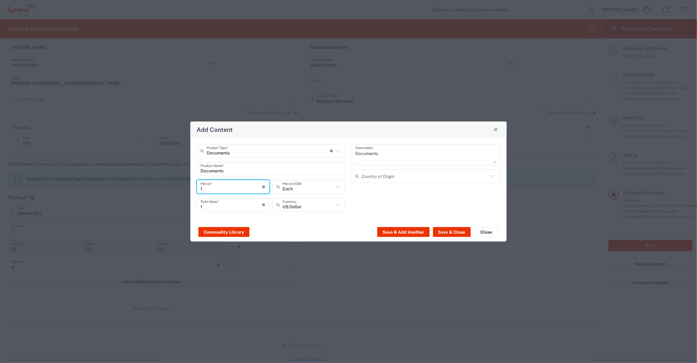
drag, startPoint x: 194, startPoint y: 187, endPoint x: 188, endPoint y: 187, distance: 6.2
click at [188, 187] on div "Add Content Documents Product Type * Document: Paper document generated interna…" at bounding box center [348, 181] width 697 height 363
type input "9"
type input "95"
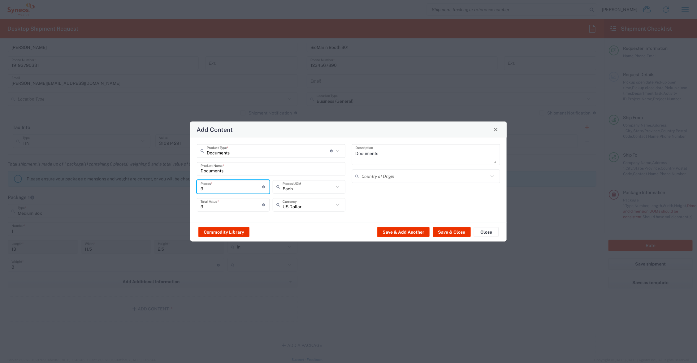
type input "95"
type input "9"
type input "2"
type input "18"
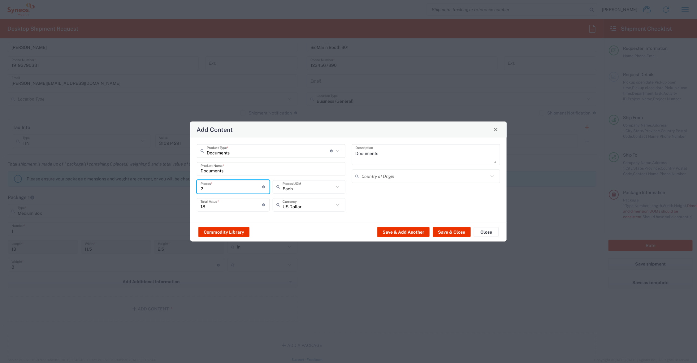
type input "20"
type input "180"
type input "200"
type input "1800"
type input "200"
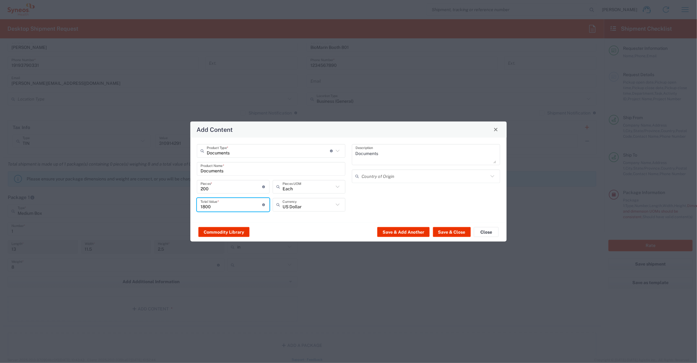
drag, startPoint x: 215, startPoint y: 206, endPoint x: 195, endPoint y: 204, distance: 20.5
click at [195, 204] on div "Documents Product Type * Document: Paper document generated internally by Syneo…" at bounding box center [271, 180] width 155 height 72
type input "95.00"
click at [446, 232] on button "Save & Close" at bounding box center [452, 232] width 38 height 10
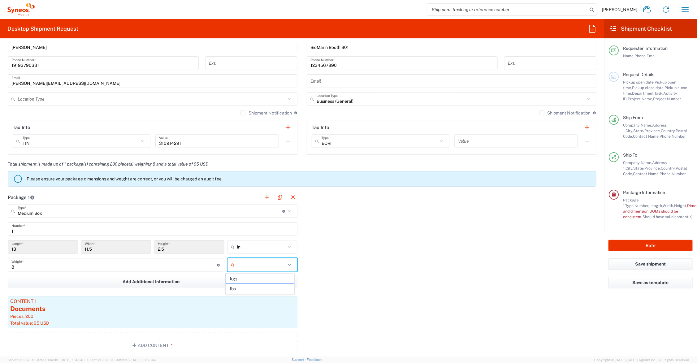
click at [242, 264] on input "text" at bounding box center [261, 265] width 49 height 10
click at [242, 288] on span "lbs" at bounding box center [260, 289] width 68 height 10
type input "lbs"
click at [629, 245] on button "Rate" at bounding box center [651, 245] width 84 height 11
type input "7074695"
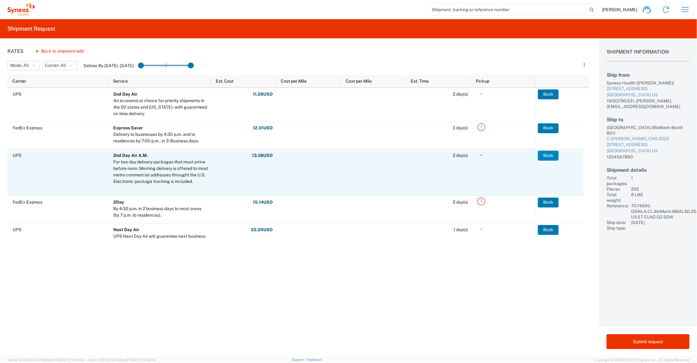
click at [548, 155] on button "Book" at bounding box center [548, 156] width 21 height 10
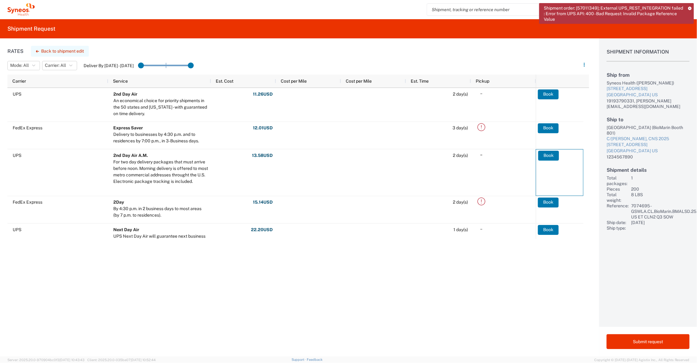
click at [65, 50] on button "Back to shipment edit" at bounding box center [60, 51] width 58 height 11
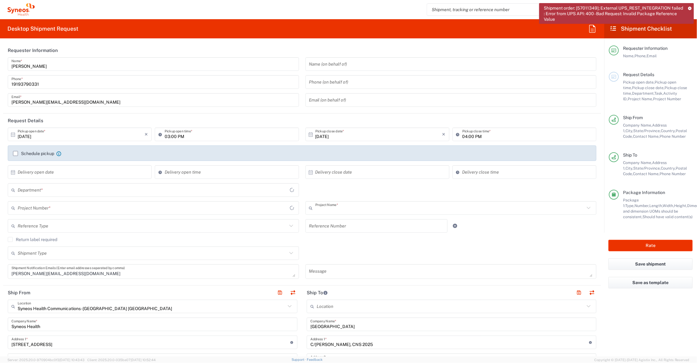
type input "7074695"
type input "[US_STATE]"
type input "Medium Box"
type input "6156"
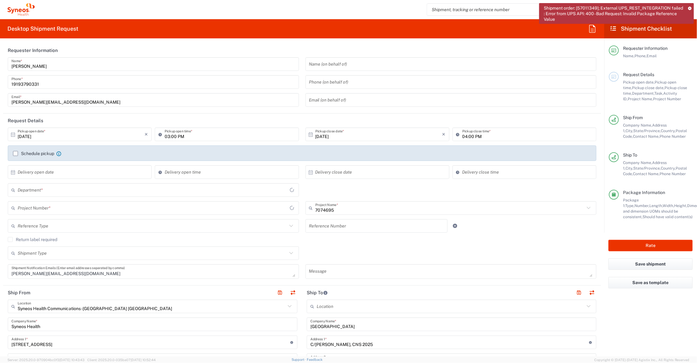
type input "7074695 - GSWLA.CL.BioMarin.BMALSD.25.BMRN US ET CLN2 Q3 SOW"
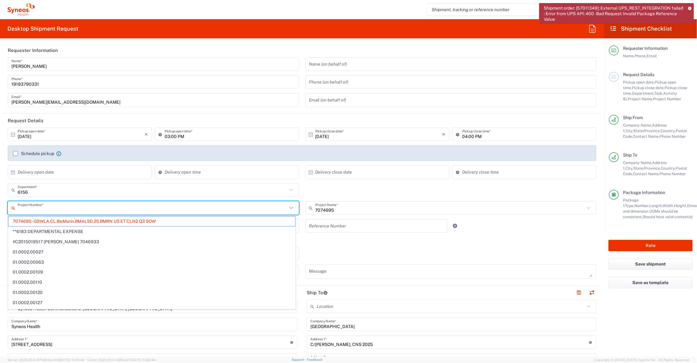
drag, startPoint x: 81, startPoint y: 209, endPoint x: 169, endPoint y: 214, distance: 88.1
click at [169, 214] on div "Project Number *" at bounding box center [153, 208] width 291 height 14
click at [112, 219] on span "7074695 - GSWLA.CL.BioMarin.BMALSD.25.BMRN US ET CLN2 Q3 SOW" at bounding box center [151, 222] width 287 height 10
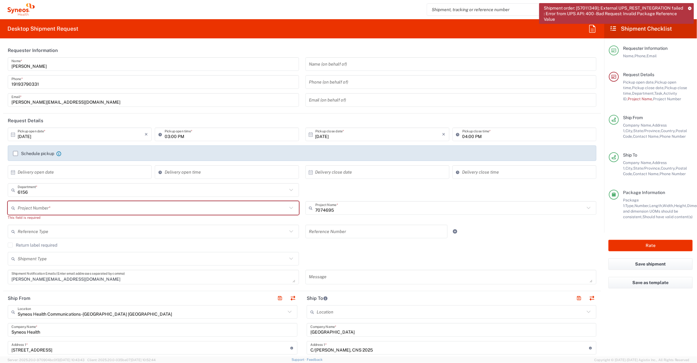
click at [107, 205] on input "text" at bounding box center [153, 208] width 270 height 11
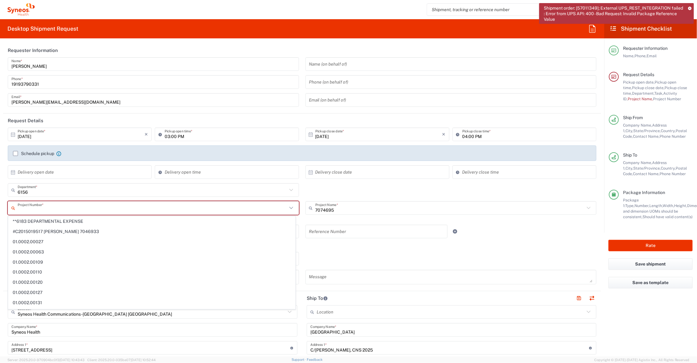
click at [101, 216] on agx-dropdown-content "**6183 DEPARTMENTAL EXPENSE #C2015019517 Janssen 7046933 01.0002.00027 01.0002.…" at bounding box center [152, 262] width 288 height 93
drag, startPoint x: 125, startPoint y: 211, endPoint x: 122, endPoint y: 212, distance: 3.2
click at [124, 211] on input "text" at bounding box center [153, 208] width 270 height 11
click at [115, 188] on input "text" at bounding box center [153, 190] width 270 height 11
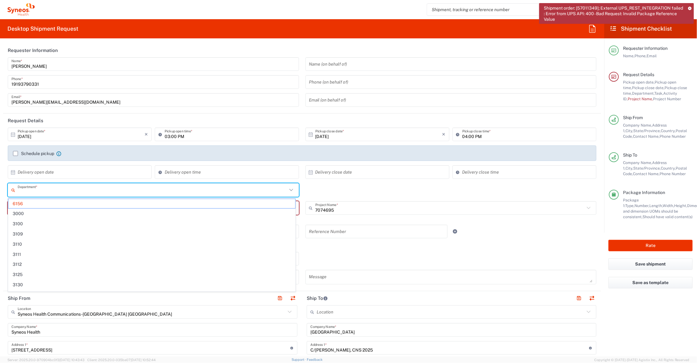
click at [302, 218] on div "7074695 Project Name * 7074695 (Canada) 3 Clinical Educ-00198 0000092391 BMS - …" at bounding box center [451, 213] width 298 height 24
type input "6156"
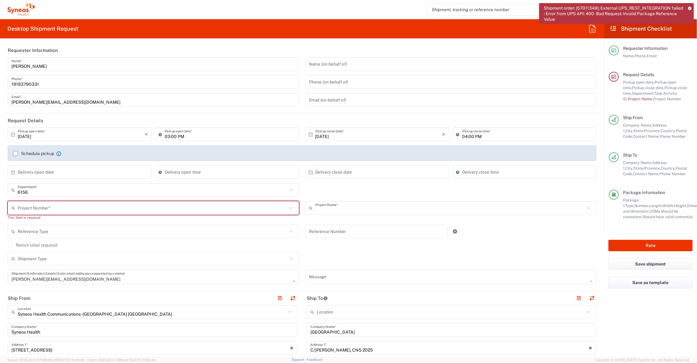
click at [342, 209] on input "text" at bounding box center [450, 208] width 270 height 11
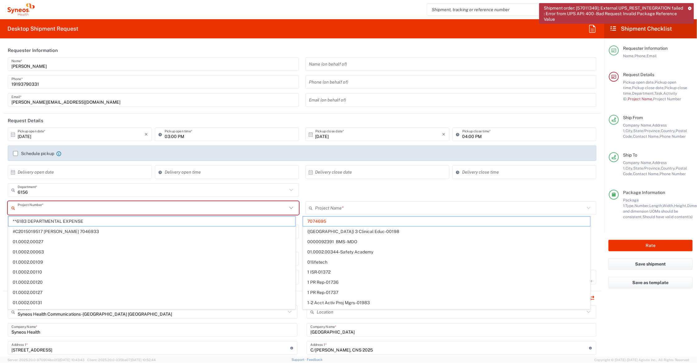
drag, startPoint x: 214, startPoint y: 212, endPoint x: 210, endPoint y: 213, distance: 4.7
click at [212, 212] on input "text" at bounding box center [153, 208] width 270 height 11
type input "7074695"
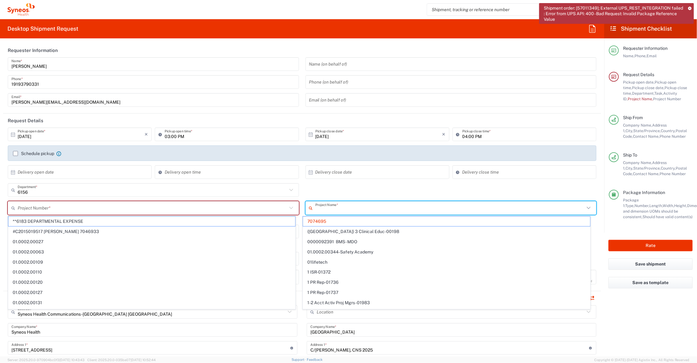
click at [351, 208] on input "text" at bounding box center [450, 208] width 270 height 11
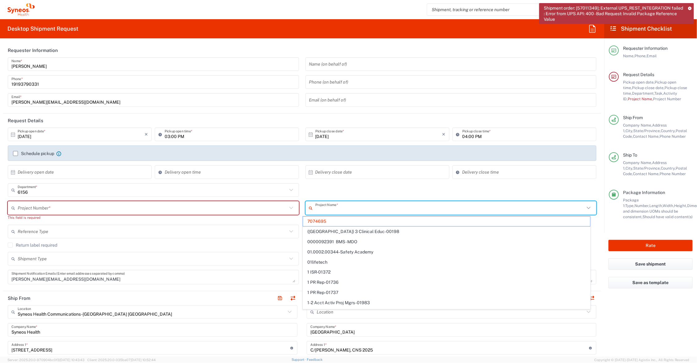
click at [133, 207] on input "text" at bounding box center [153, 208] width 270 height 11
type input "7074695"
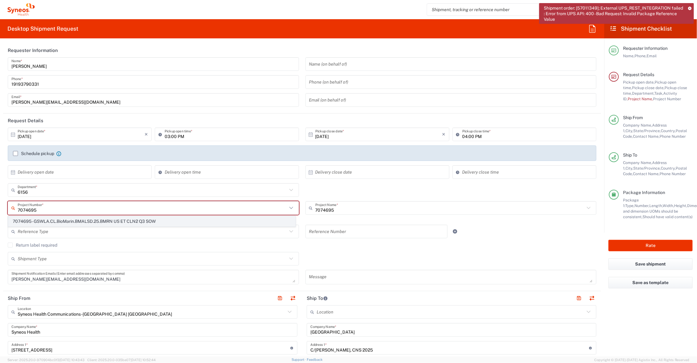
click at [122, 219] on span "7074695 - GSWLA.CL.BioMarin.BMALSD.25.BMRN US ET CLN2 Q3 SOW" at bounding box center [151, 222] width 287 height 10
type input "7074695 - GSWLA.CL.BioMarin.BMALSD.25.BMRN US ET CLN2 Q3 SOW"
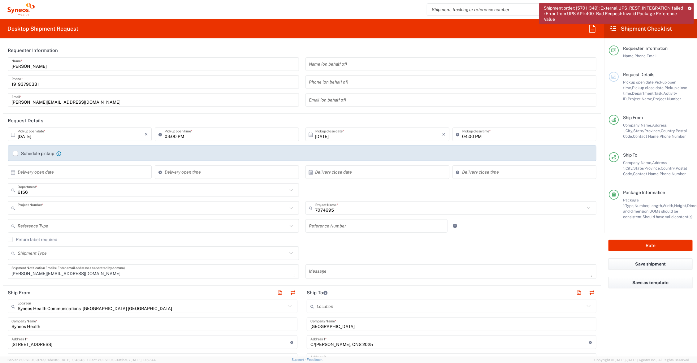
click at [98, 210] on input "text" at bounding box center [153, 208] width 270 height 11
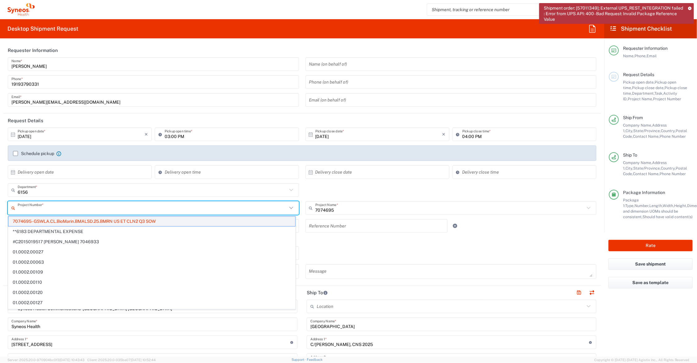
click at [82, 221] on span "7074695 - GSWLA.CL.BioMarin.BMALSD.25.BMRN US ET CLN2 Q3 SOW" at bounding box center [151, 222] width 287 height 10
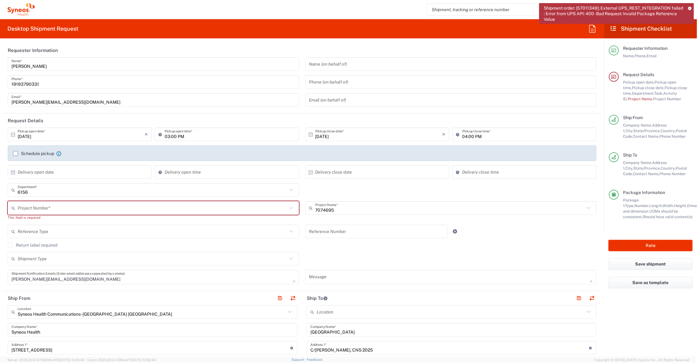
click at [80, 209] on input "text" at bounding box center [153, 208] width 270 height 11
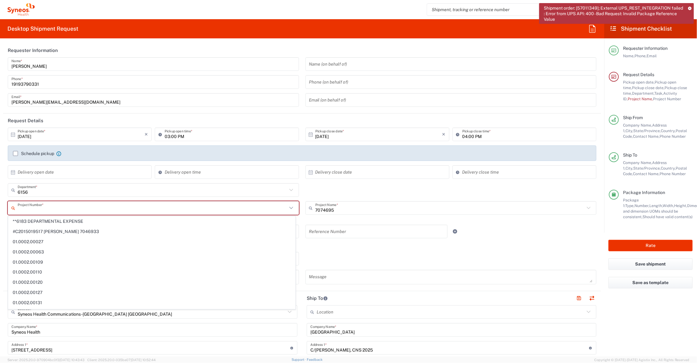
drag, startPoint x: 66, startPoint y: 207, endPoint x: 51, endPoint y: 203, distance: 15.2
click at [51, 203] on input "text" at bounding box center [153, 208] width 270 height 11
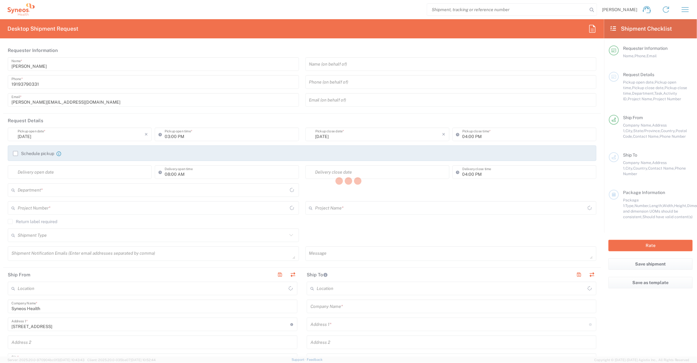
type input "[US_STATE]"
type input "[GEOGRAPHIC_DATA]"
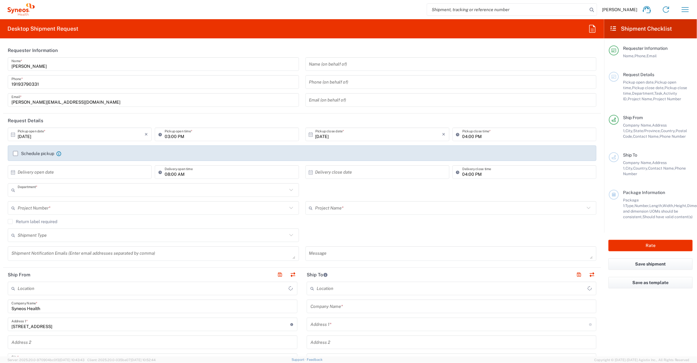
type input "6156"
type input "Syneos Health Communications-[GEOGRAPHIC_DATA] [GEOGRAPHIC_DATA]"
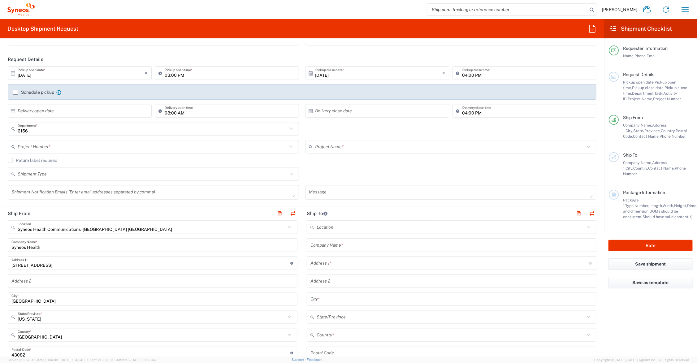
scroll to position [77, 0]
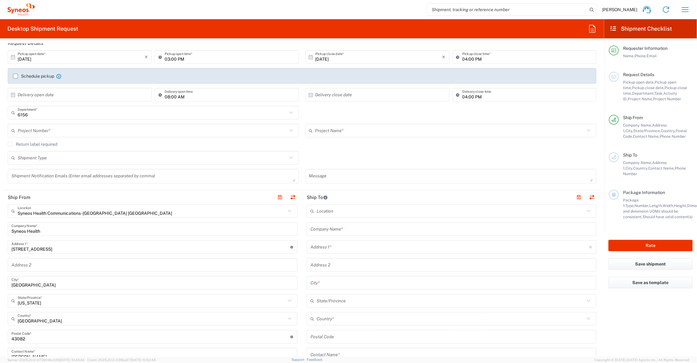
click at [359, 230] on input "text" at bounding box center [451, 229] width 282 height 11
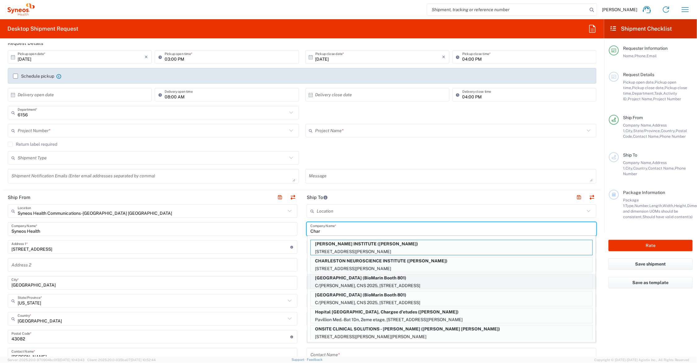
click at [350, 278] on p "[GEOGRAPHIC_DATA] (BioMarin Booth 801)" at bounding box center [452, 278] width 282 height 8
type input "[GEOGRAPHIC_DATA]"
type input "C/[PERSON_NAME], CNS 2025"
type input "[STREET_ADDRESS]"
type input "Charlotte"
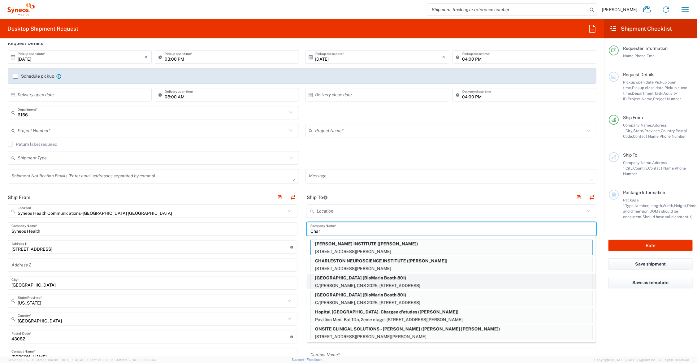
type input "[GEOGRAPHIC_DATA]"
type input "28202"
type input "BioMarin Booth 801"
type input "1234567890"
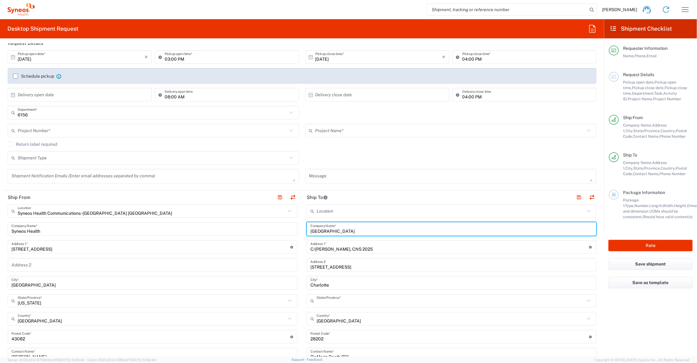
type input "[US_STATE]"
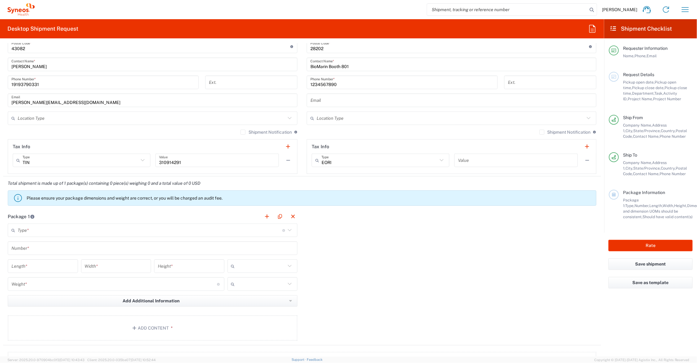
scroll to position [387, 0]
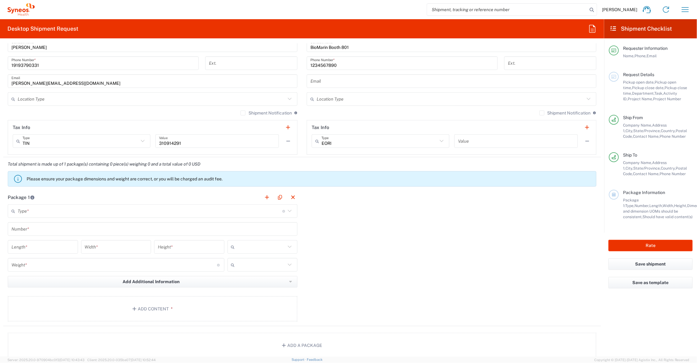
click at [95, 211] on input "text" at bounding box center [150, 211] width 265 height 11
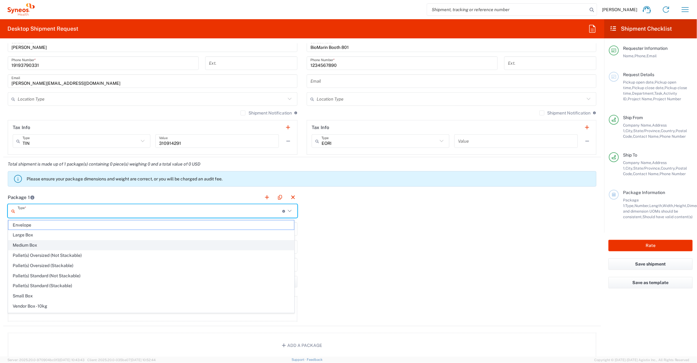
click at [75, 245] on span "Medium Box" at bounding box center [151, 245] width 286 height 10
type input "Medium Box"
type input "13"
type input "11.5"
type input "2.5"
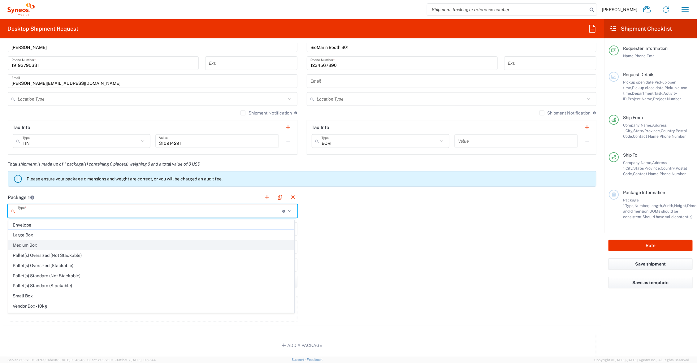
type input "in"
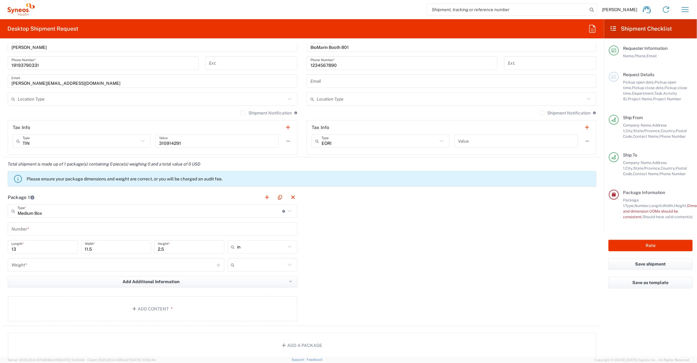
click at [56, 266] on input "number" at bounding box center [114, 265] width 206 height 11
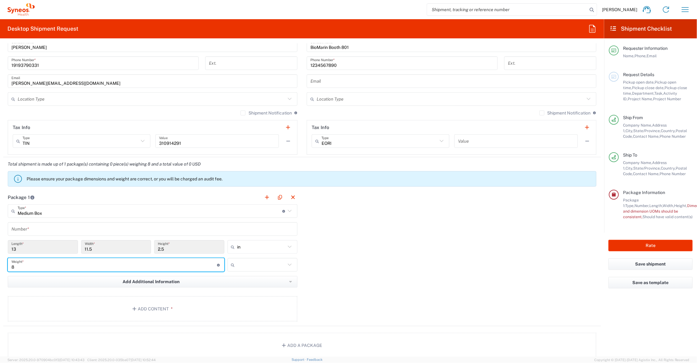
type input "8"
click at [257, 263] on input "text" at bounding box center [261, 265] width 49 height 10
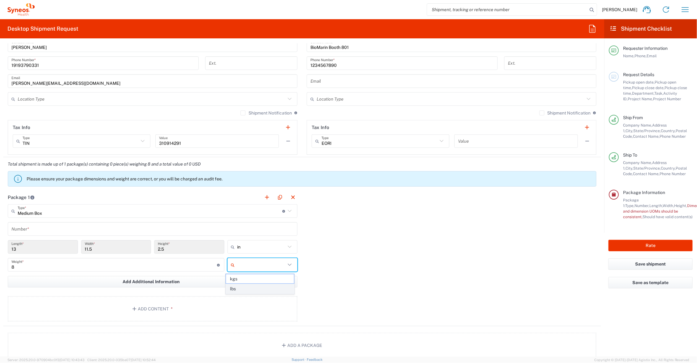
drag, startPoint x: 246, startPoint y: 290, endPoint x: 235, endPoint y: 293, distance: 11.4
click at [246, 290] on span "lbs" at bounding box center [260, 289] width 68 height 10
type input "lbs"
click at [169, 304] on button "Add Content *" at bounding box center [153, 308] width 290 height 25
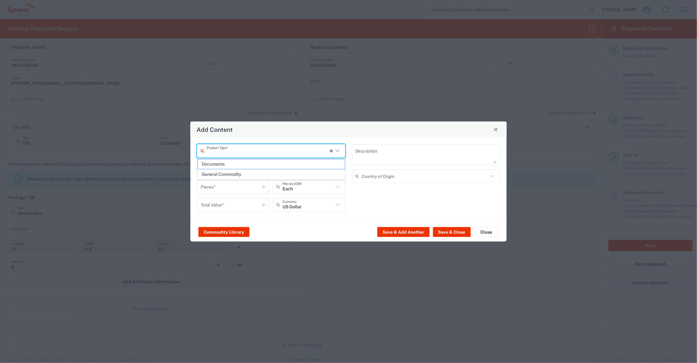
drag, startPoint x: 242, startPoint y: 151, endPoint x: 242, endPoint y: 155, distance: 3.7
click at [242, 151] on input "text" at bounding box center [268, 150] width 123 height 11
click at [245, 167] on span "Documents" at bounding box center [271, 164] width 147 height 10
type input "Documents"
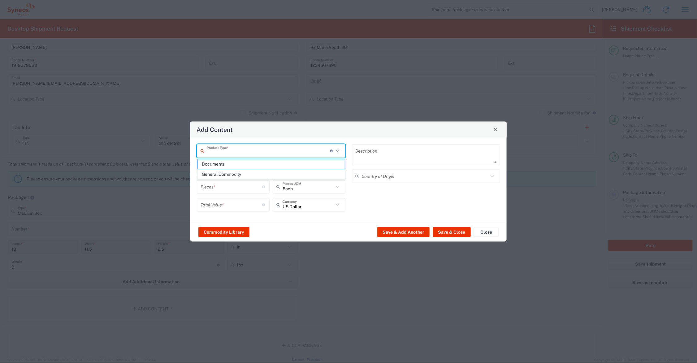
type input "1"
type textarea "Documents"
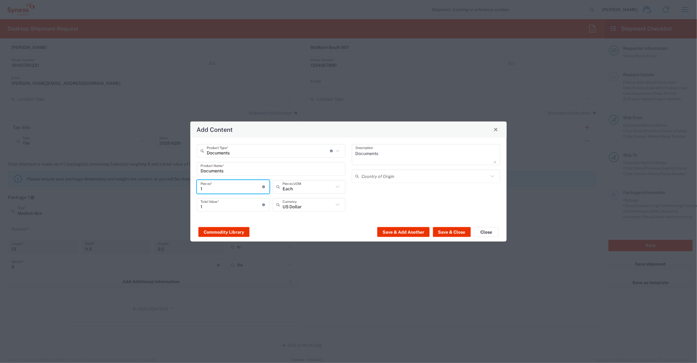
drag, startPoint x: 211, startPoint y: 186, endPoint x: 191, endPoint y: 186, distance: 19.8
click at [191, 186] on div "Documents Product Type * Document: Paper document generated internally by Syneo…" at bounding box center [348, 179] width 316 height 85
type input "2"
type input "20"
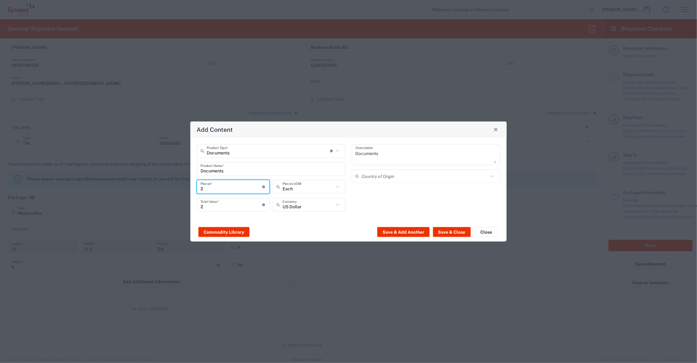
type input "20"
type input "200"
drag, startPoint x: 227, startPoint y: 206, endPoint x: 192, endPoint y: 207, distance: 34.4
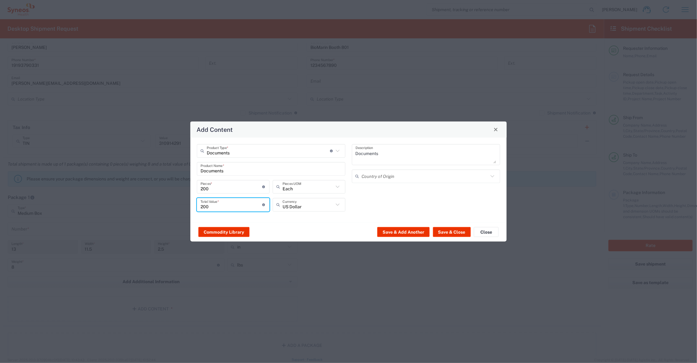
click at [192, 207] on div "Documents Product Type * Document: Paper document generated internally by Syneo…" at bounding box center [348, 179] width 316 height 85
type input "95.00"
click at [452, 233] on button "Save & Close" at bounding box center [452, 232] width 38 height 10
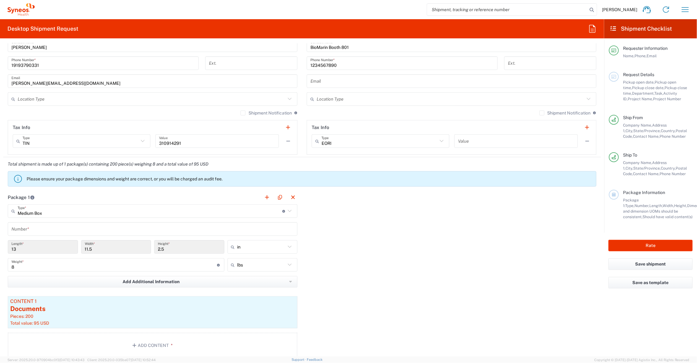
click at [115, 230] on input "text" at bounding box center [152, 229] width 282 height 11
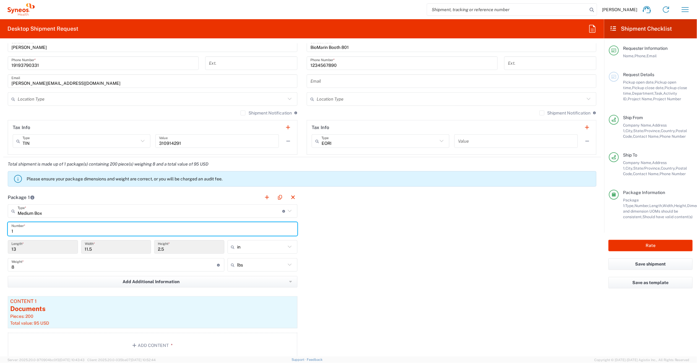
type input "1"
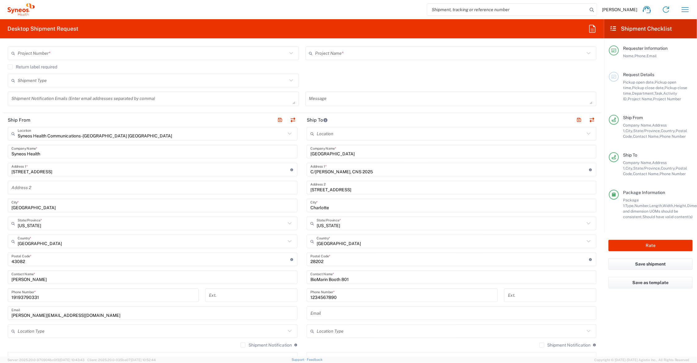
scroll to position [77, 0]
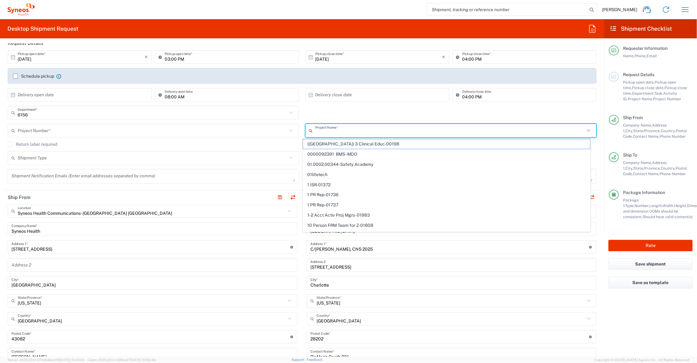
click at [327, 130] on input "text" at bounding box center [450, 130] width 270 height 11
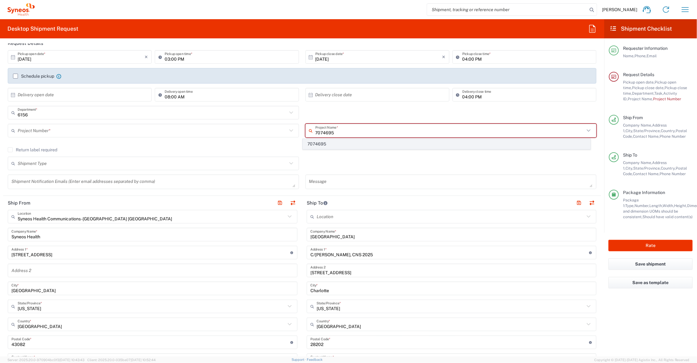
type input "7074695"
click at [331, 141] on span "7074695" at bounding box center [446, 144] width 287 height 10
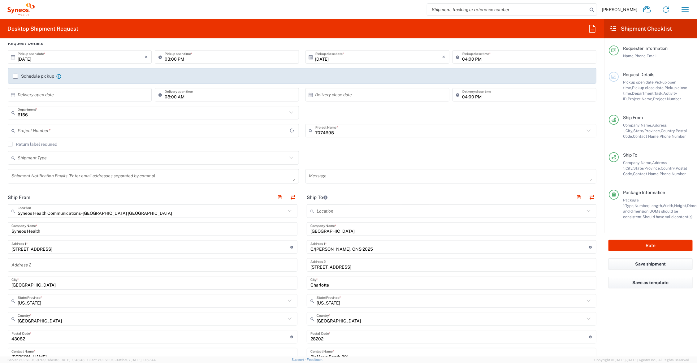
type input "7074695 - GSWLA.CL.BioMarin"
click at [646, 244] on button "Rate" at bounding box center [651, 245] width 84 height 11
type input "7074695"
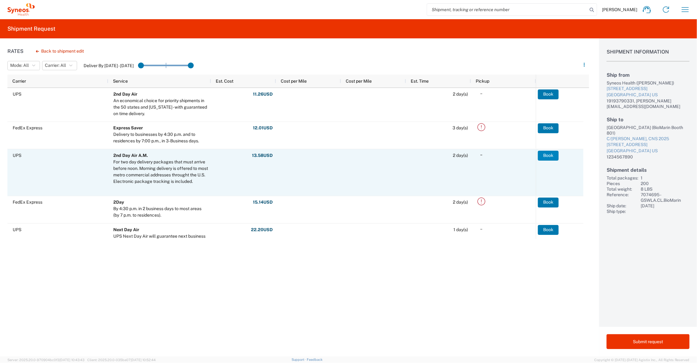
click at [548, 157] on button "Book" at bounding box center [548, 156] width 21 height 10
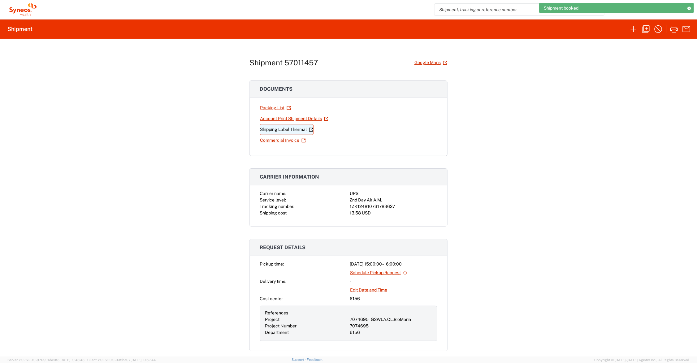
click at [275, 128] on link "Shipping Label Thermal" at bounding box center [287, 129] width 54 height 11
